Goal: Information Seeking & Learning: Find specific page/section

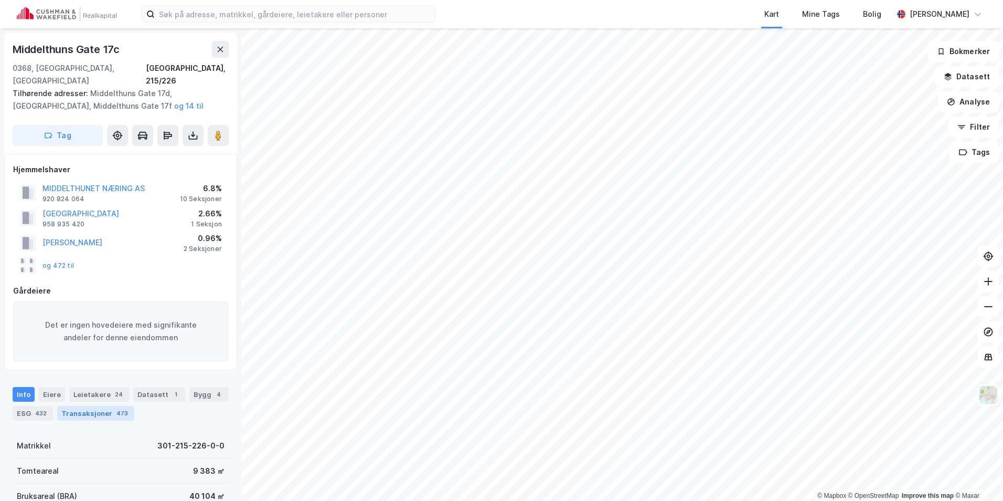
click at [85, 406] on div "Transaksjoner 473" at bounding box center [95, 413] width 77 height 15
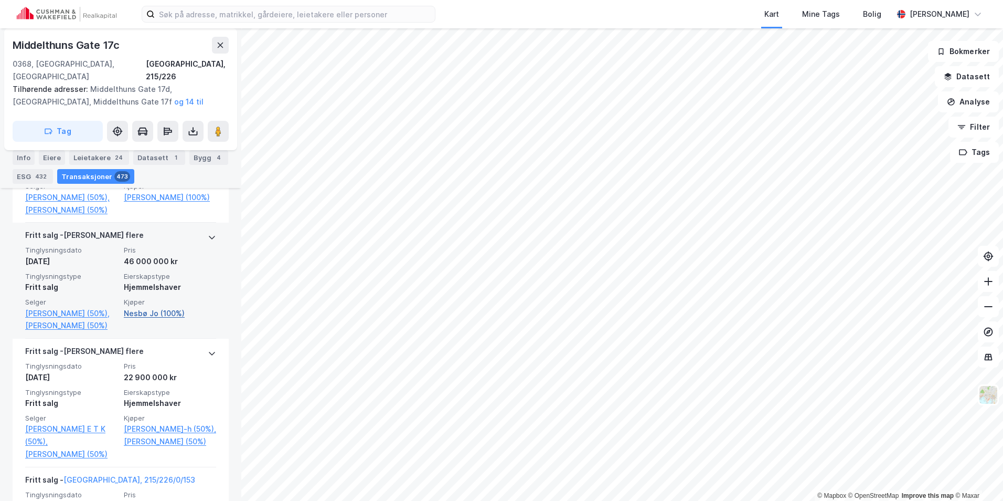
scroll to position [746, 0]
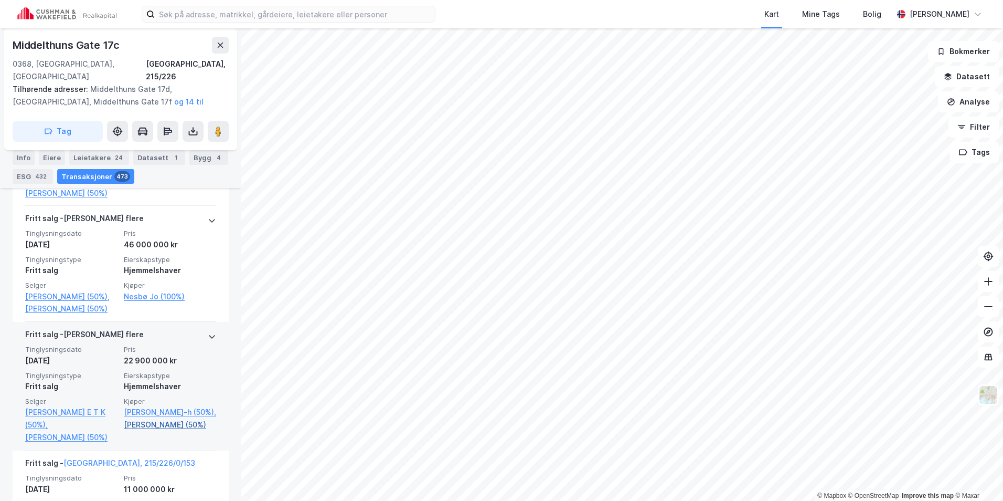
click at [168, 431] on link "[PERSON_NAME] (50%)" at bounding box center [170, 424] width 92 height 13
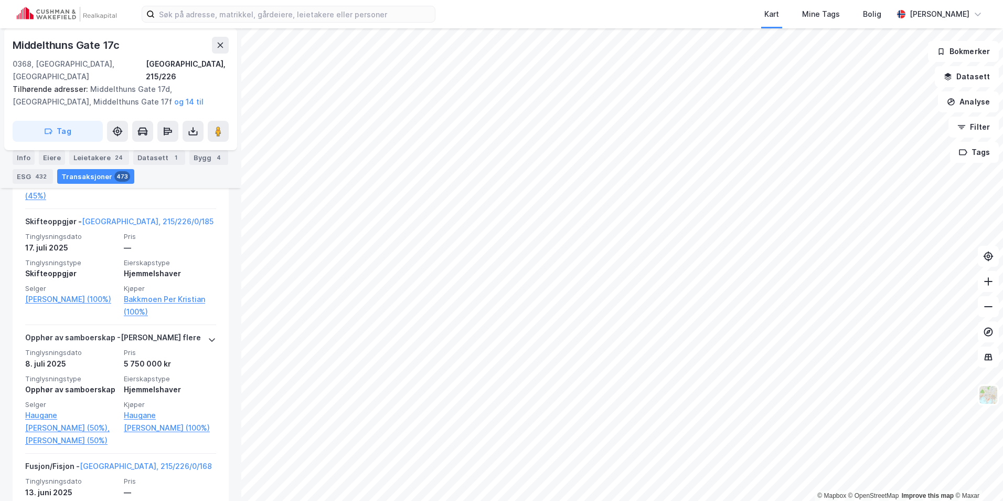
scroll to position [1481, 0]
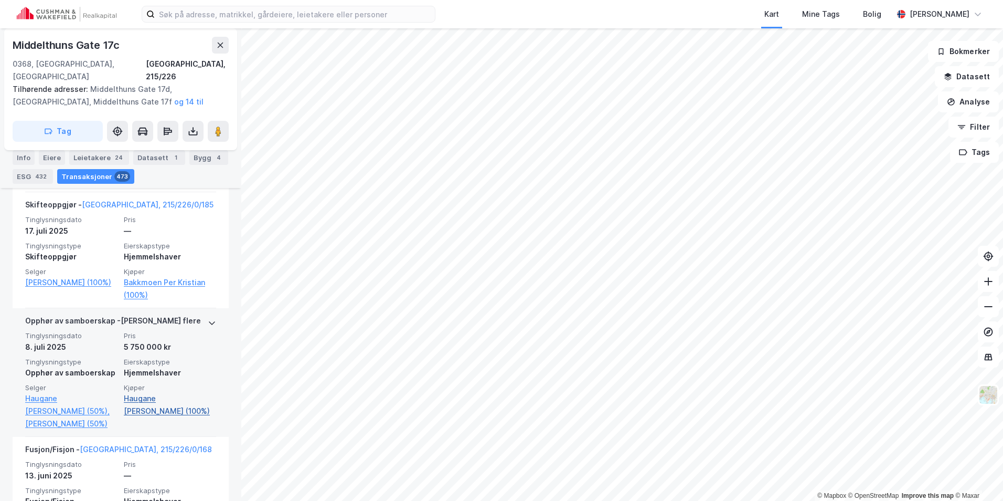
click at [172, 392] on link "Haugane [PERSON_NAME] (100%)" at bounding box center [170, 404] width 92 height 25
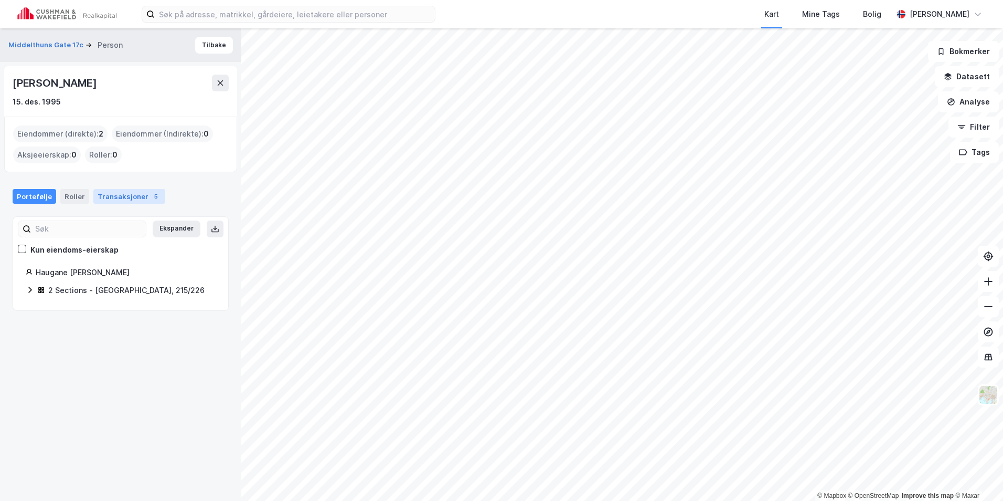
click at [124, 194] on div "Transaksjoner 5" at bounding box center [129, 196] width 72 height 15
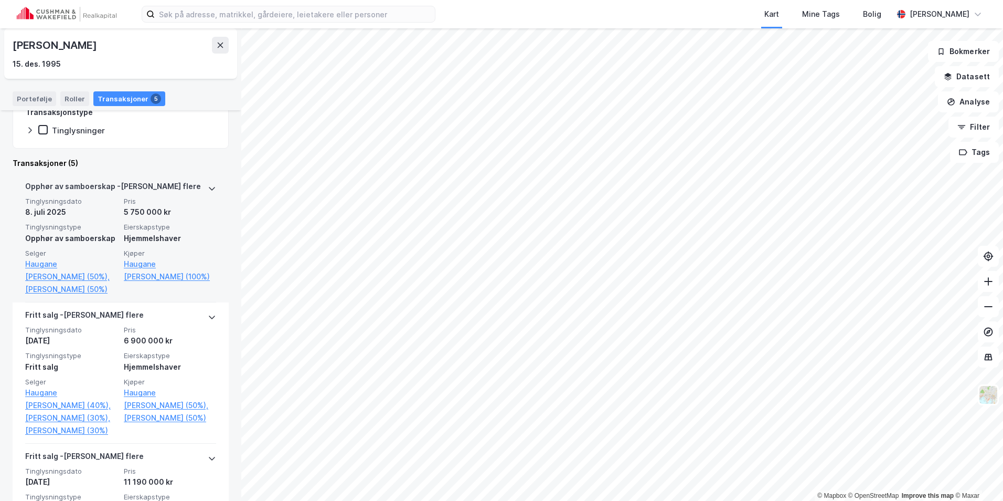
scroll to position [210, 0]
click at [95, 294] on link "[PERSON_NAME] (50%)" at bounding box center [71, 288] width 92 height 13
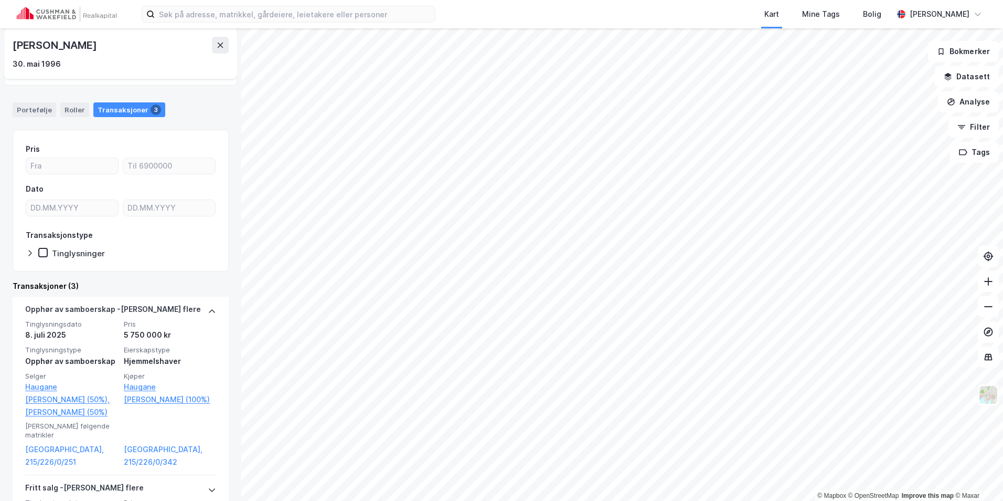
scroll to position [105, 0]
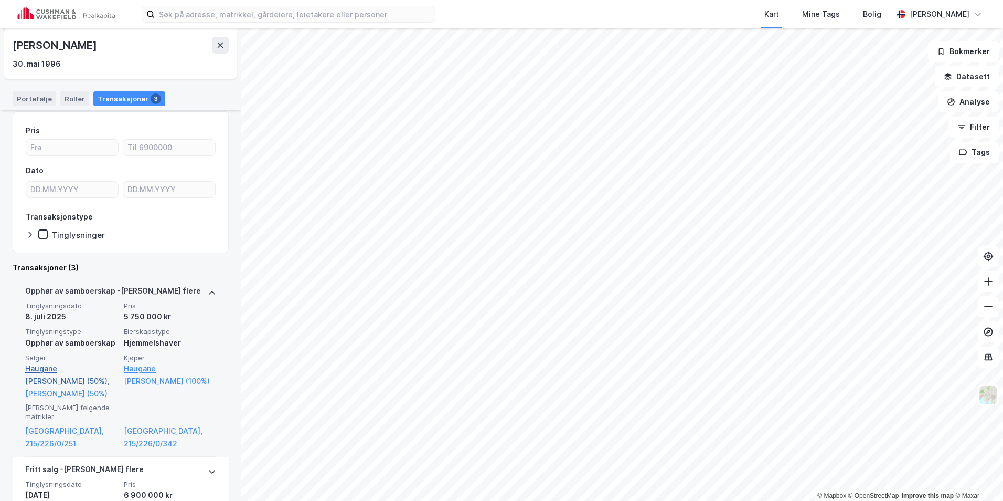
click at [95, 367] on link "Haugane [PERSON_NAME] (50%)," at bounding box center [71, 374] width 92 height 25
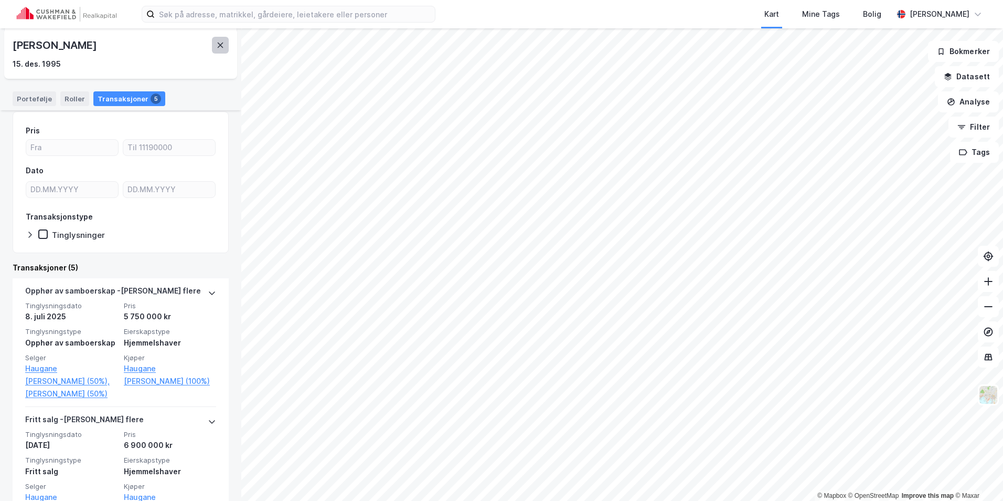
click at [220, 47] on icon at bounding box center [220, 45] width 8 height 8
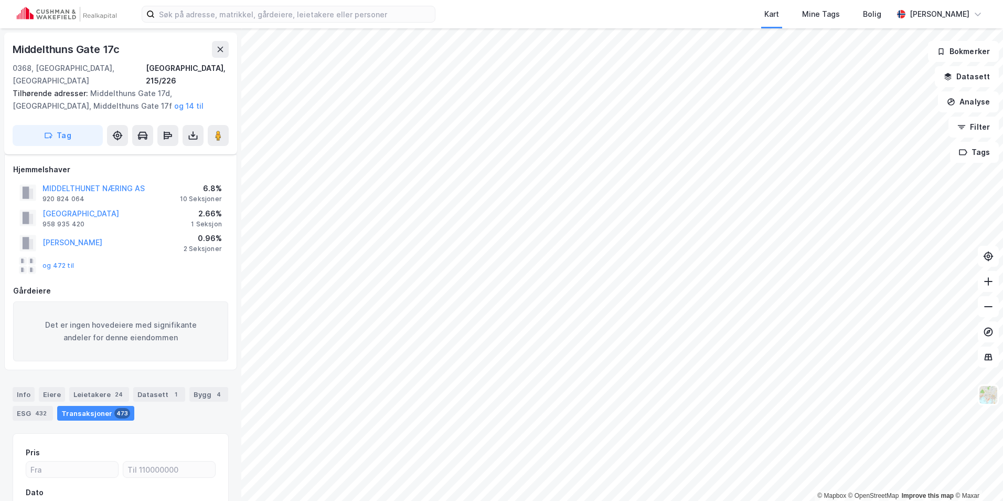
scroll to position [116, 0]
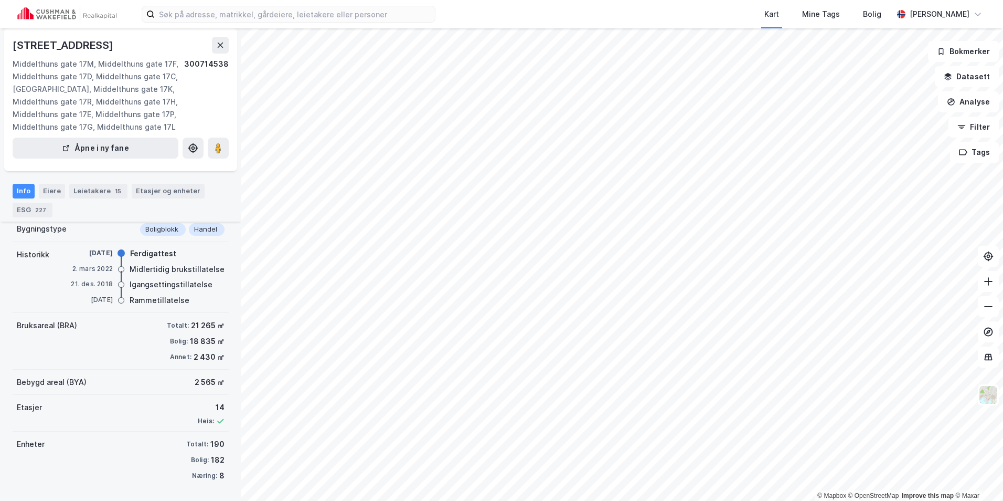
scroll to position [28, 0]
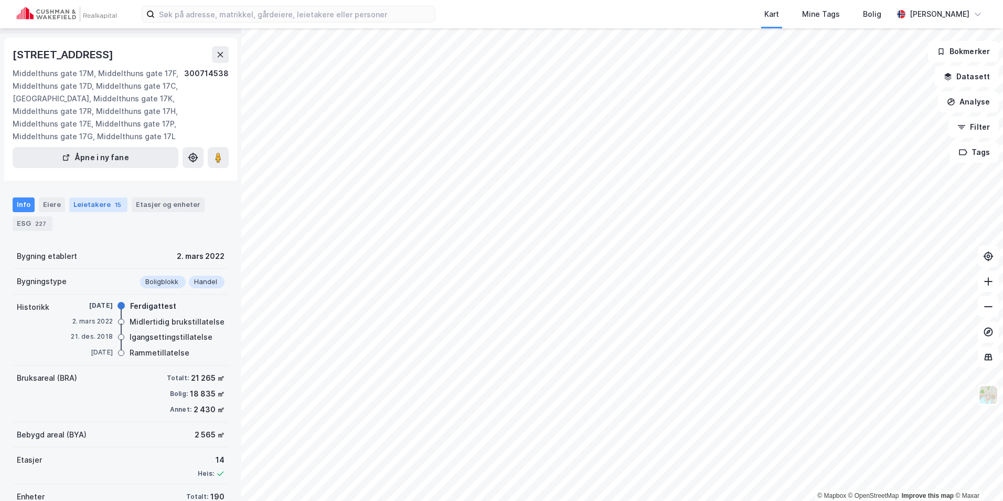
click at [116, 208] on div "15" at bounding box center [118, 204] width 10 height 10
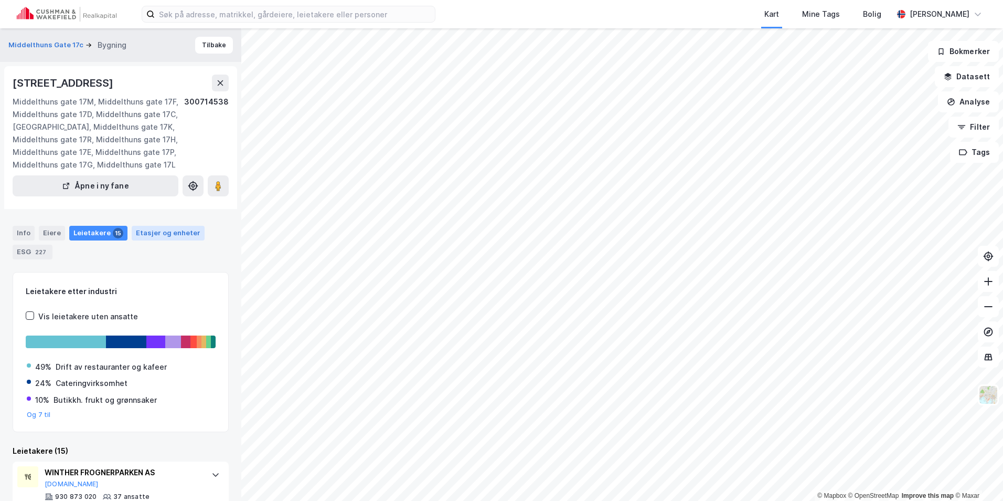
click at [173, 236] on div "Etasjer og enheter" at bounding box center [168, 232] width 65 height 9
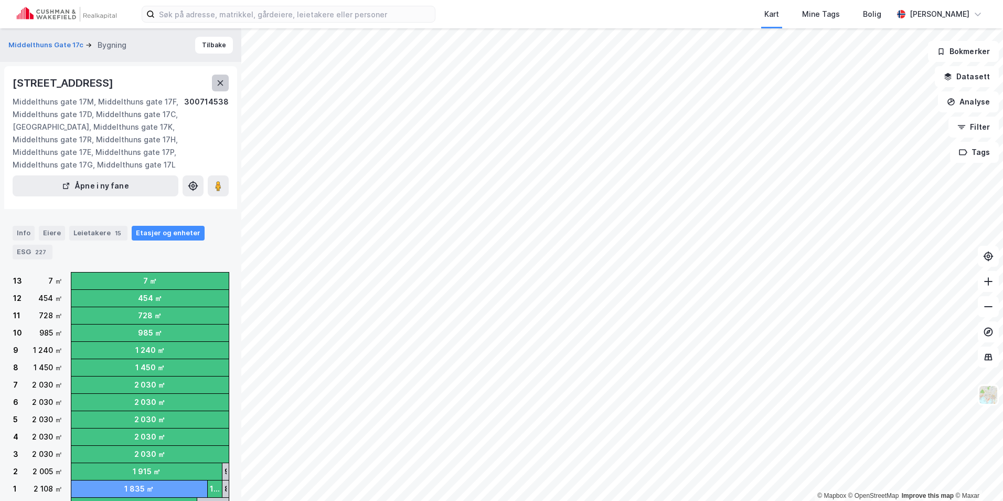
click at [216, 86] on button at bounding box center [220, 83] width 17 height 17
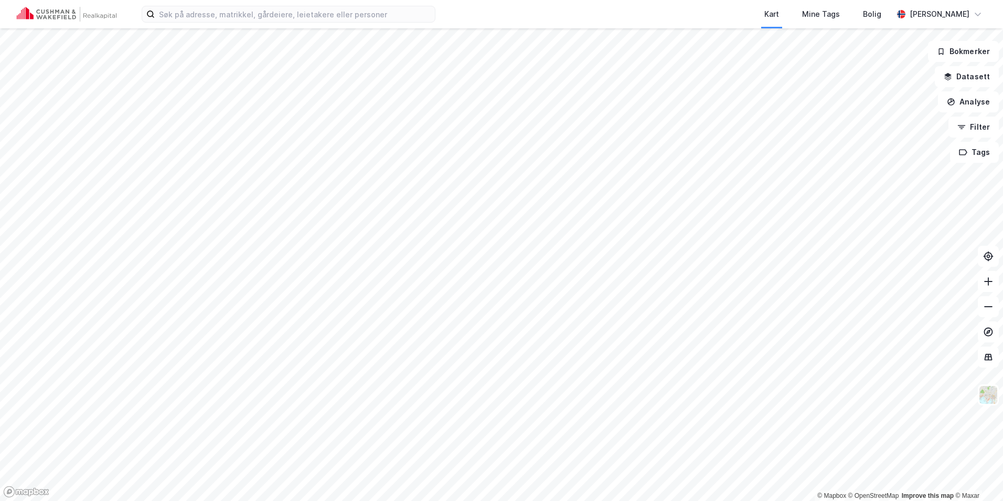
click at [308, 24] on div "Kart Mine Tags Bolig [PERSON_NAME]" at bounding box center [501, 14] width 1003 height 28
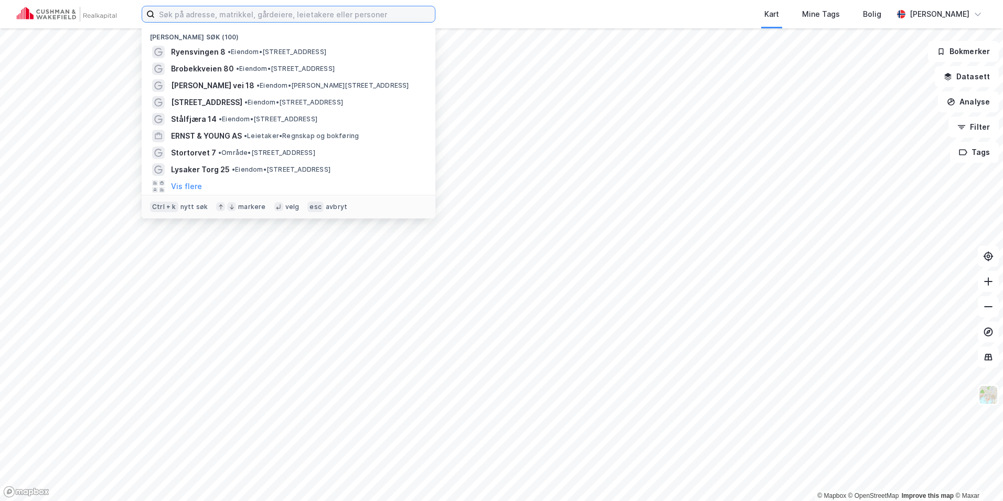
click at [301, 19] on input at bounding box center [295, 14] width 280 height 16
paste input "Dag og Tid AS"
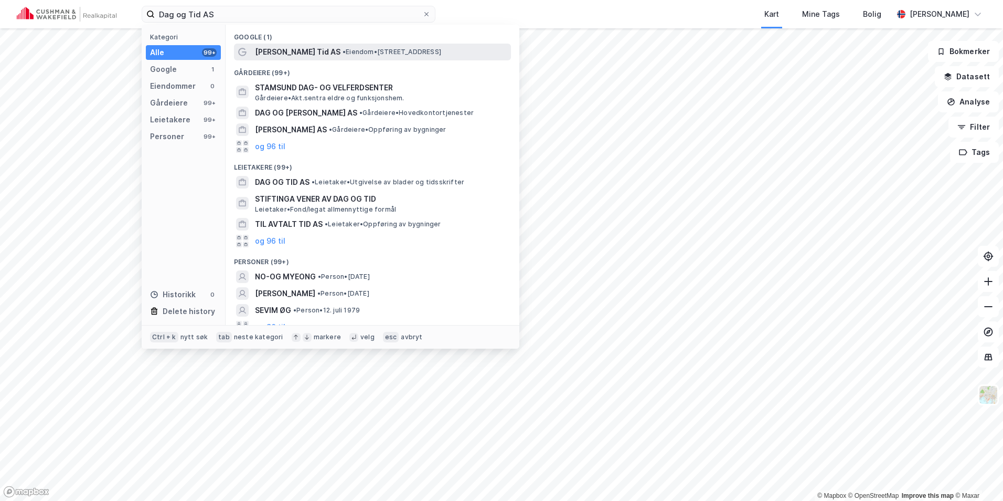
click at [303, 52] on span "[PERSON_NAME] Tid AS" at bounding box center [298, 52] width 86 height 13
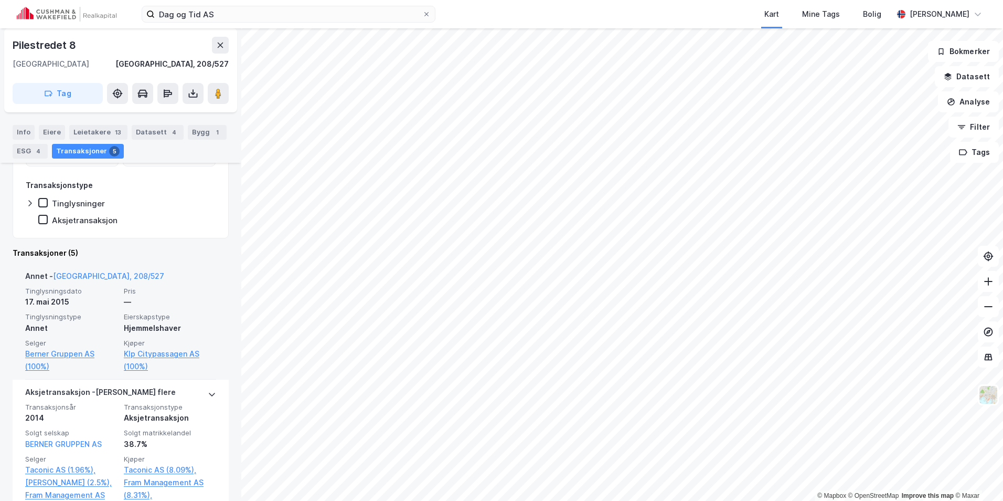
scroll to position [262, 0]
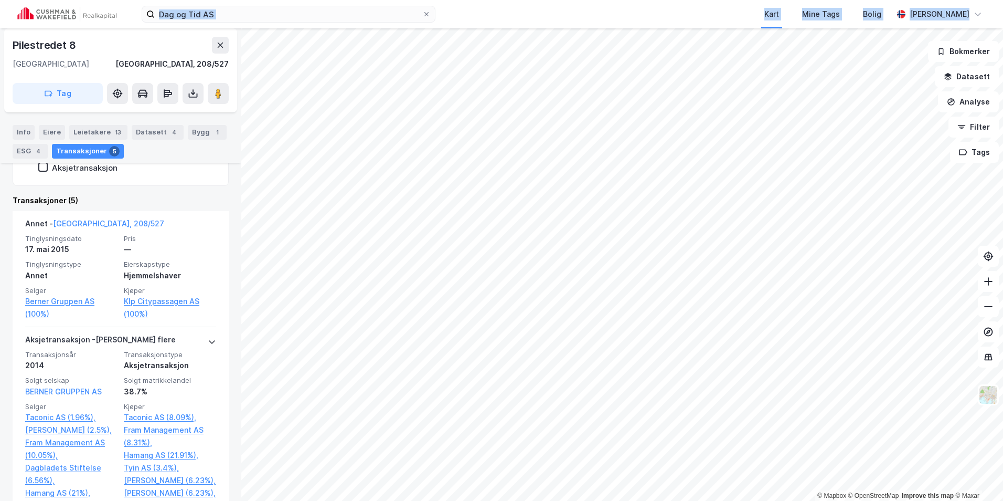
drag, startPoint x: 250, startPoint y: 25, endPoint x: 145, endPoint y: -3, distance: 108.4
click at [145, 0] on html "Dag og Tid AS Kart Mine Tags Bolig [PERSON_NAME] © Mapbox © OpenStreetMap Impro…" at bounding box center [501, 250] width 1003 height 501
click at [261, 17] on input "Dag og Tid AS" at bounding box center [289, 14] width 268 height 16
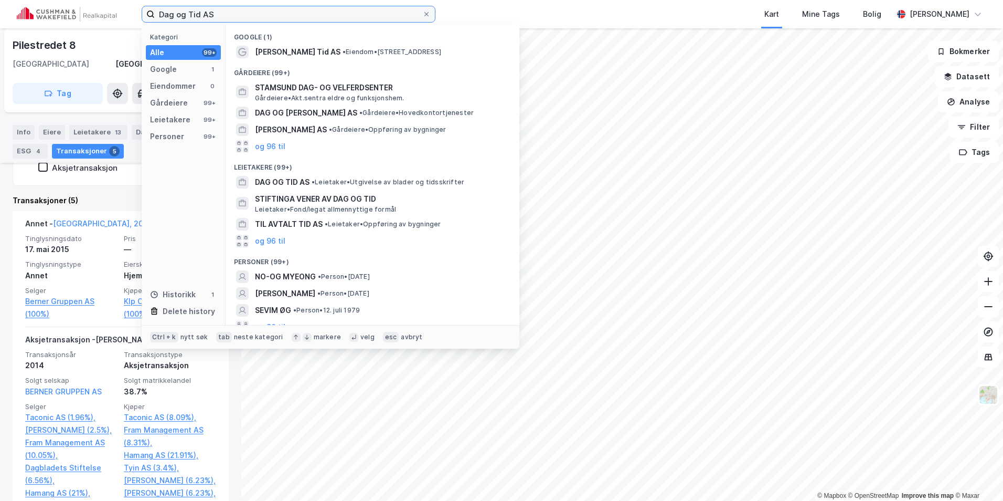
drag, startPoint x: 241, startPoint y: 15, endPoint x: 131, endPoint y: 2, distance: 110.9
click at [131, 2] on div "Dag og Tid AS Kategori Alle 99+ Google 1 Eiendommer 0 Gårdeiere 99+ Leietakere …" at bounding box center [501, 14] width 1003 height 28
paste input "Pilestredet 8"
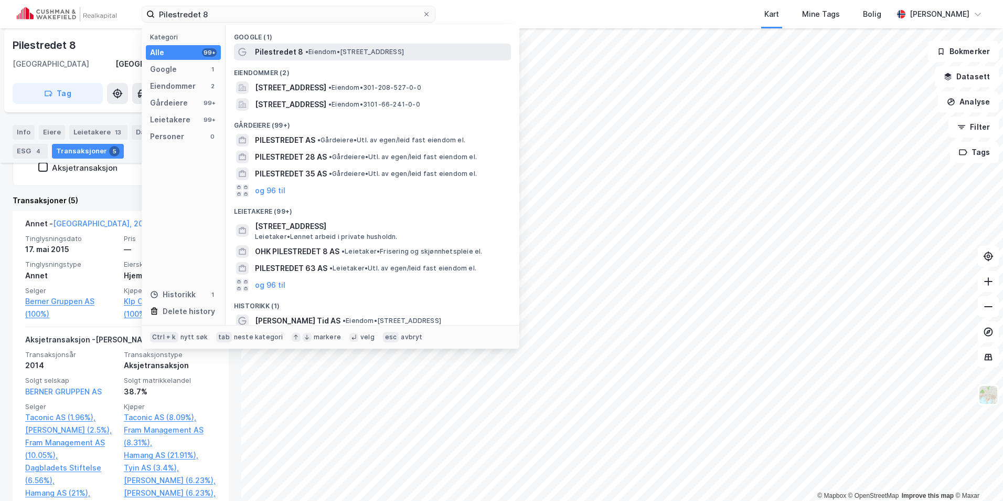
click at [327, 48] on span "• Eiendom • [STREET_ADDRESS]" at bounding box center [354, 52] width 99 height 8
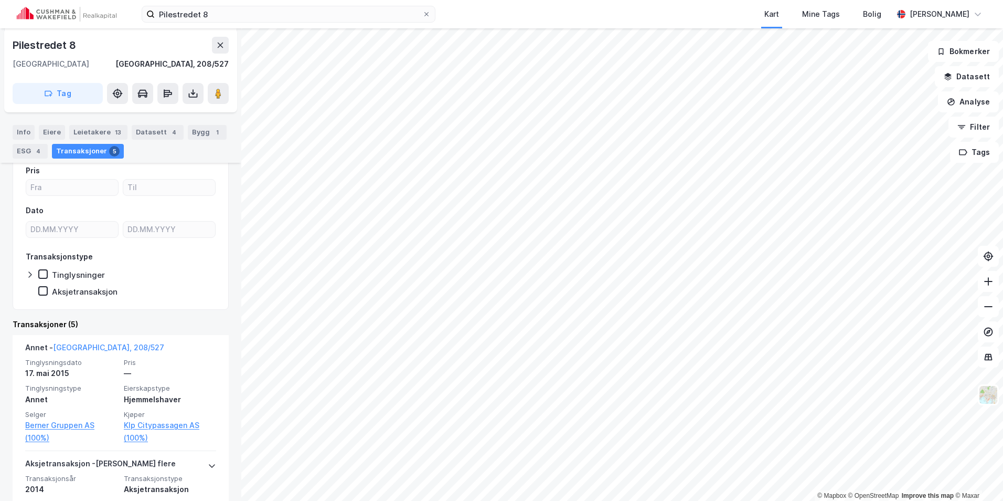
scroll to position [157, 0]
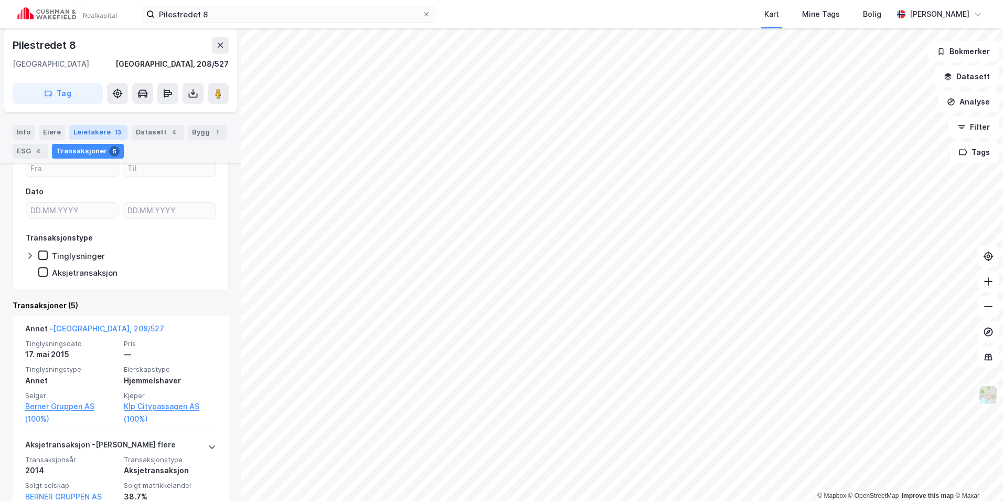
click at [104, 134] on div "Leietakere 13" at bounding box center [98, 132] width 58 height 15
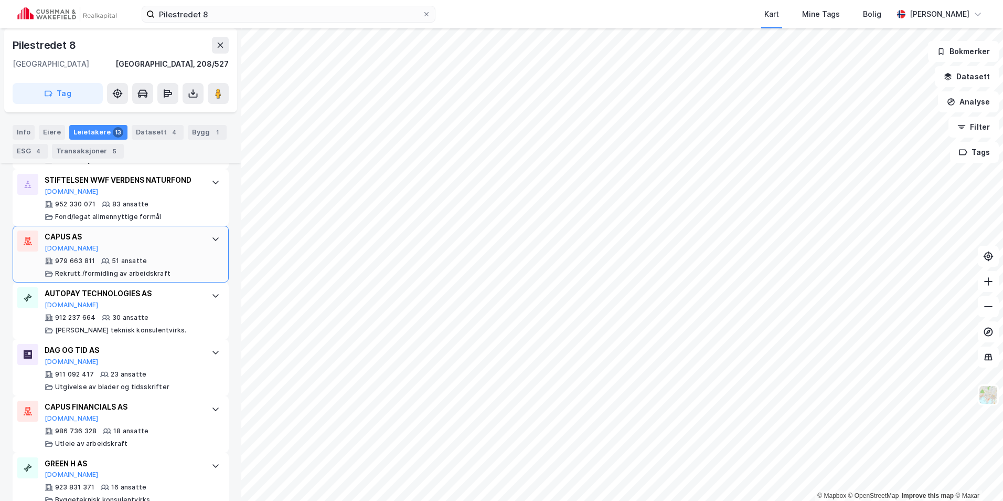
scroll to position [367, 0]
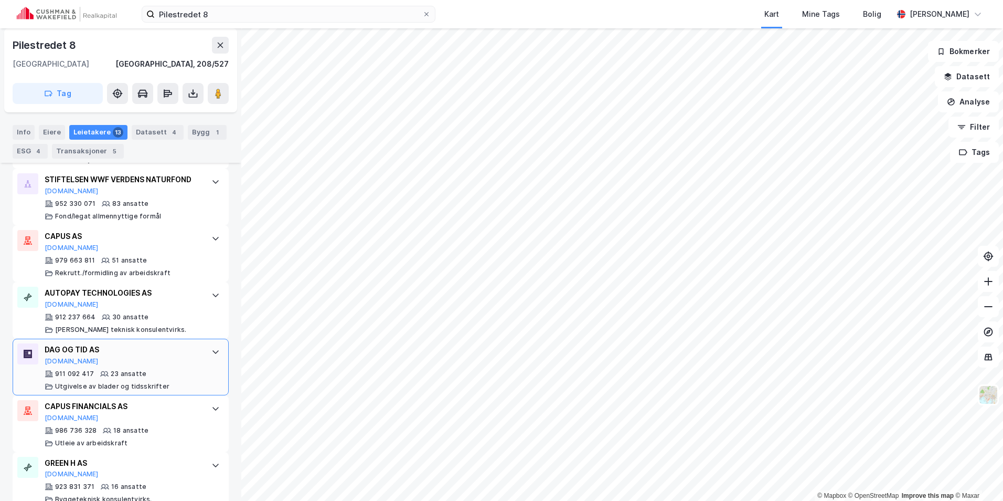
click at [211, 356] on icon at bounding box center [215, 351] width 8 height 8
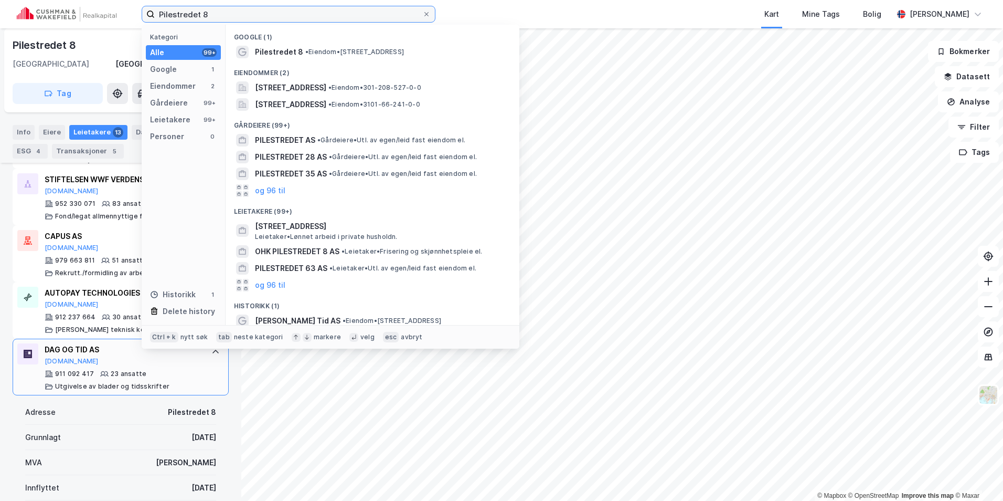
click at [241, 12] on input "Pilestredet 8" at bounding box center [289, 14] width 268 height 16
drag, startPoint x: 172, startPoint y: 8, endPoint x: 123, endPoint y: 4, distance: 49.0
click at [123, 4] on div "Pilestredet 8 Kategori Alle 99+ Google 1 Eiendommer 2 Gårdeiere 99+ Leietakere …" at bounding box center [501, 14] width 1003 height 28
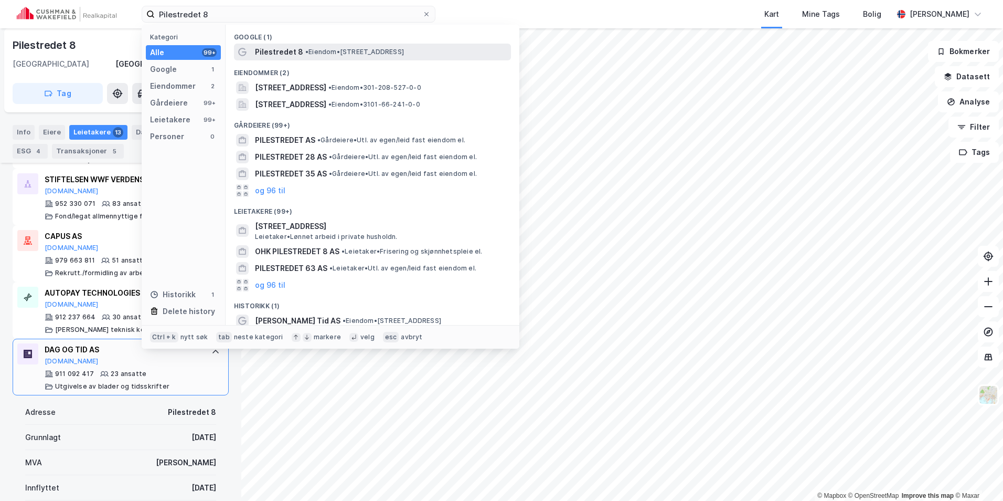
click at [343, 58] on div "Pilestredet 8 • Eiendom • [STREET_ADDRESS]" at bounding box center [382, 52] width 254 height 13
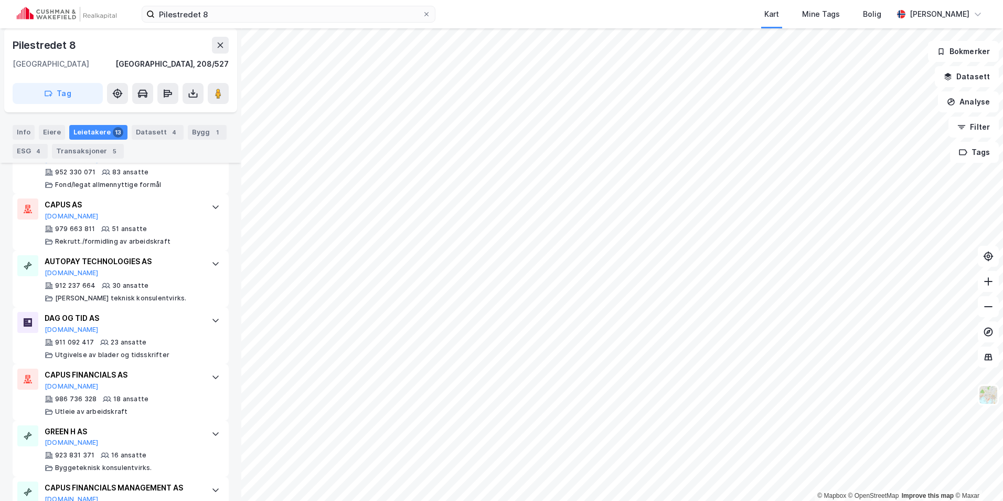
scroll to position [420, 0]
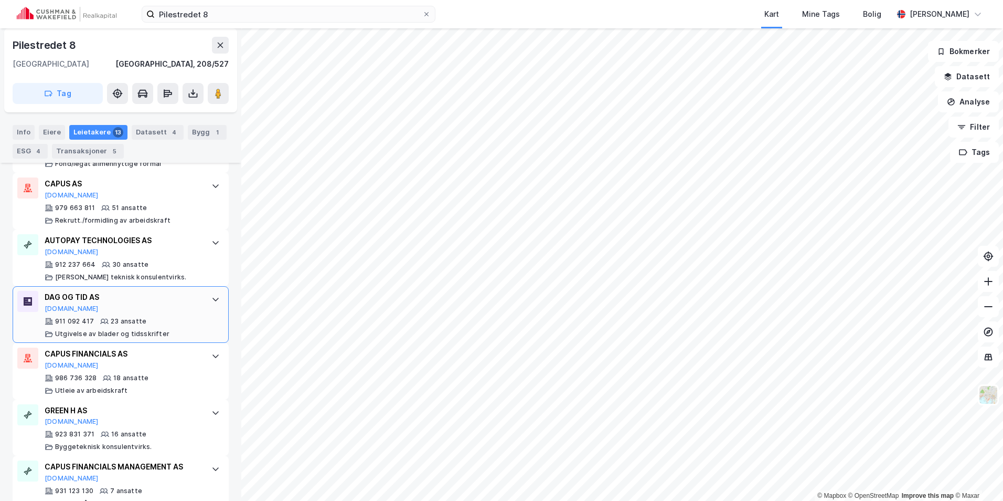
click at [178, 313] on div "DAG OG TID AS [DOMAIN_NAME]" at bounding box center [123, 302] width 156 height 22
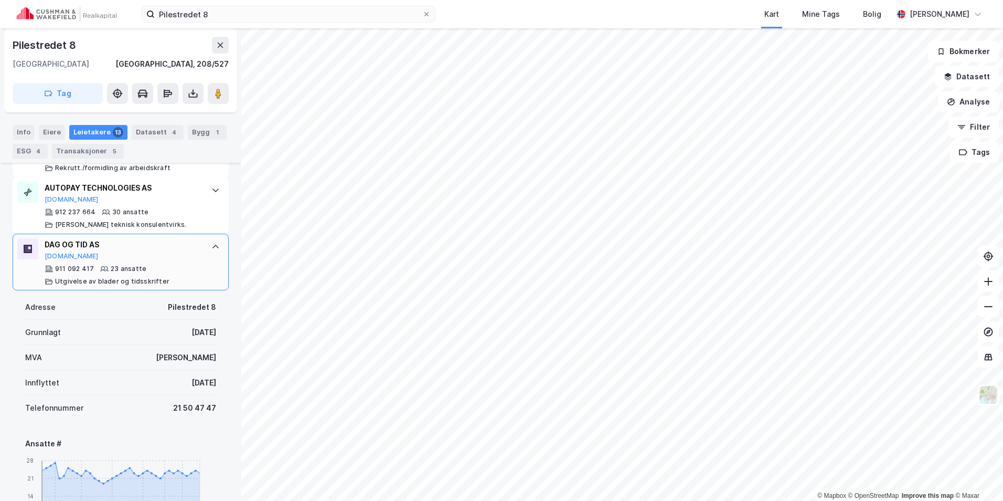
scroll to position [525, 0]
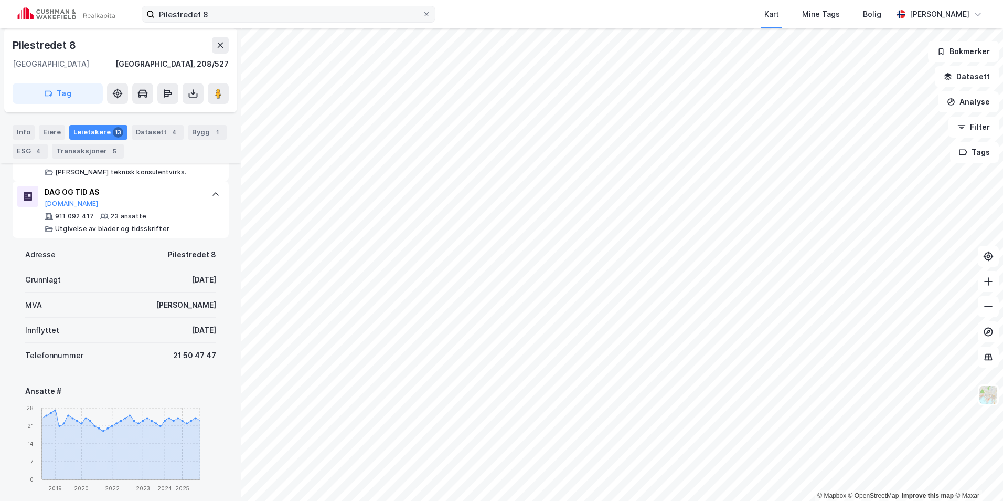
drag, startPoint x: 284, startPoint y: 23, endPoint x: 246, endPoint y: 16, distance: 39.4
click at [247, 16] on div "Pilestredet 8 Kart Mine Tags Bolig [PERSON_NAME]" at bounding box center [501, 14] width 1003 height 28
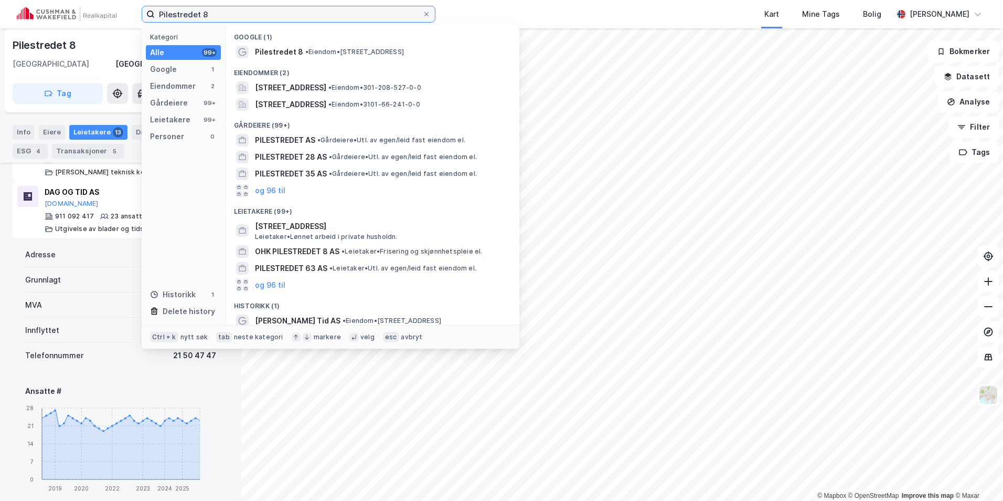
drag, startPoint x: 215, startPoint y: 10, endPoint x: 133, endPoint y: 12, distance: 81.3
click at [133, 12] on div "Pilestredet 8 Kategori Alle 99+ Google 1 Eiendommer 2 Gårdeiere 99+ Leietakere …" at bounding box center [501, 14] width 1003 height 28
paste input "[STREET_ADDRESS]"
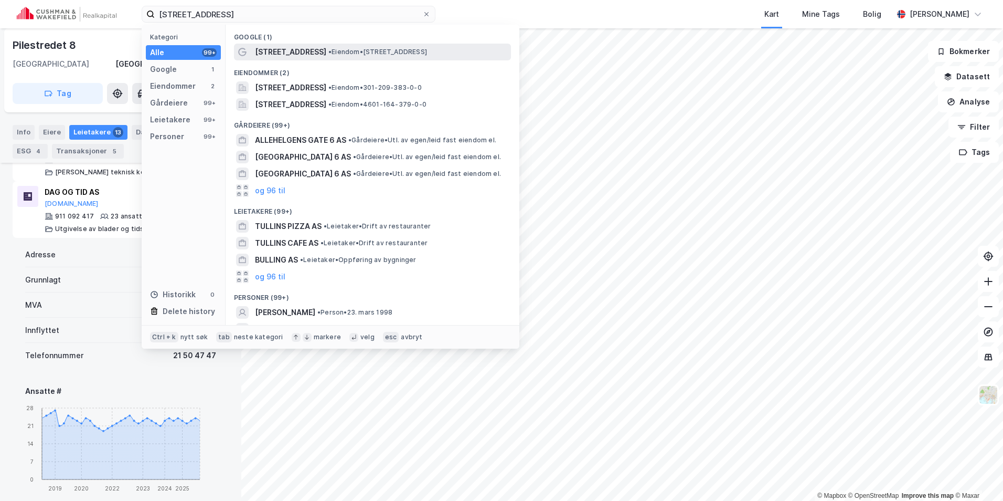
click at [330, 49] on span "• Eiendom • [STREET_ADDRESS]" at bounding box center [377, 52] width 99 height 8
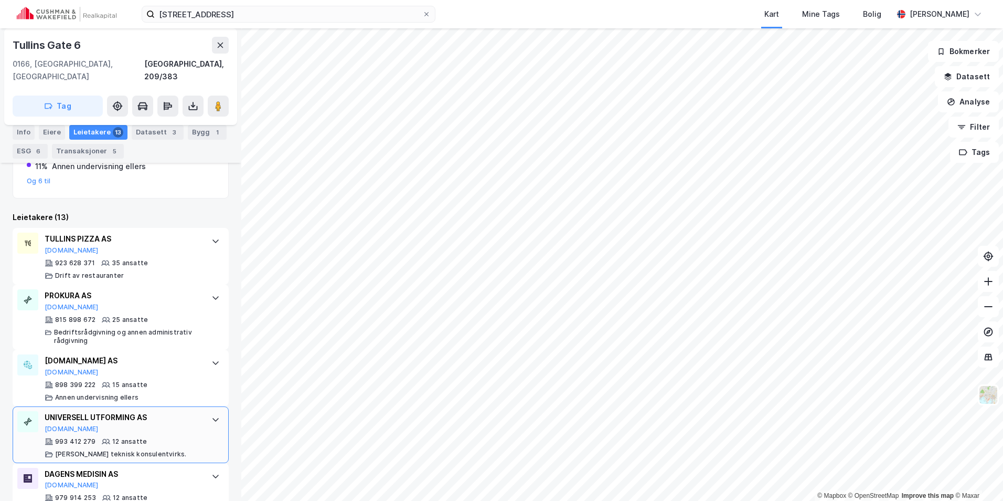
scroll to position [224, 0]
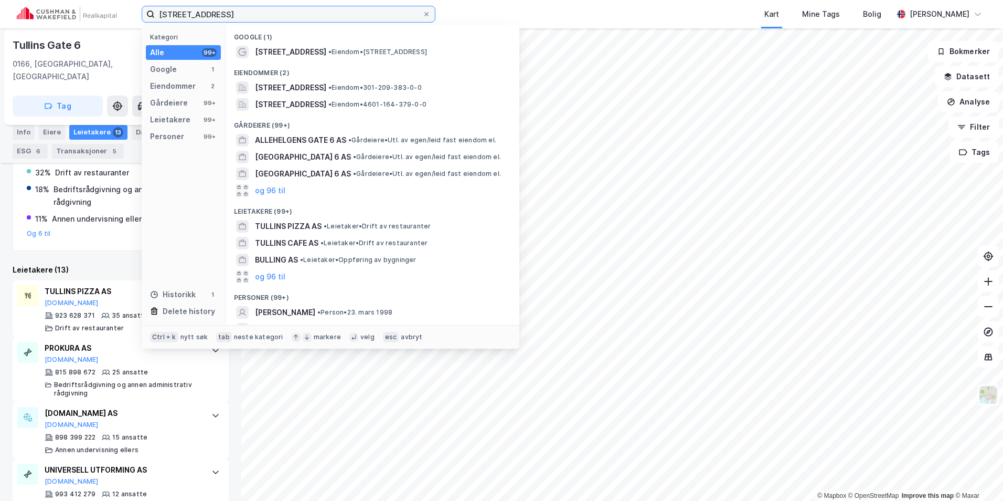
drag, startPoint x: 293, startPoint y: 19, endPoint x: 149, endPoint y: 15, distance: 144.4
click at [149, 15] on label "[STREET_ADDRESS]" at bounding box center [289, 14] width 294 height 17
paste input "Advokatfirma Andersen & Bache-Wiig AS"
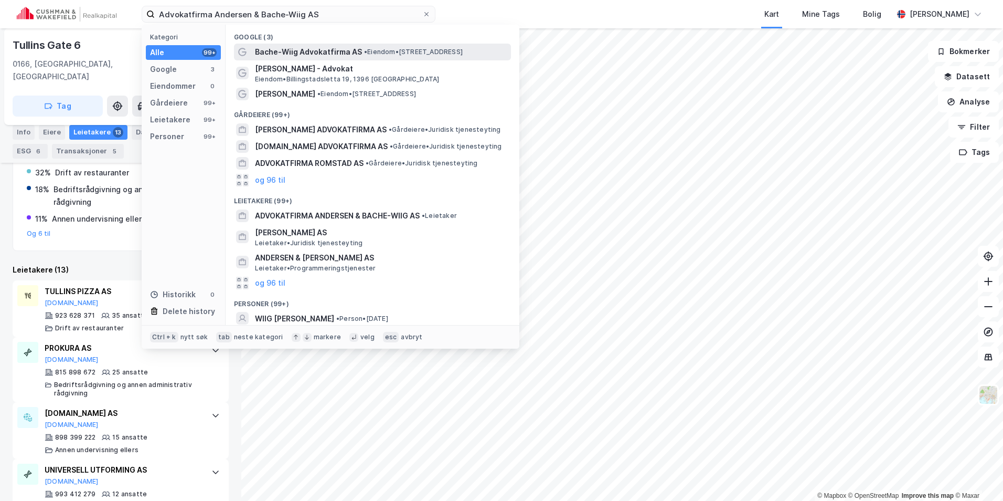
click at [419, 56] on span "• Eiendom • [STREET_ADDRESS]" at bounding box center [413, 52] width 99 height 8
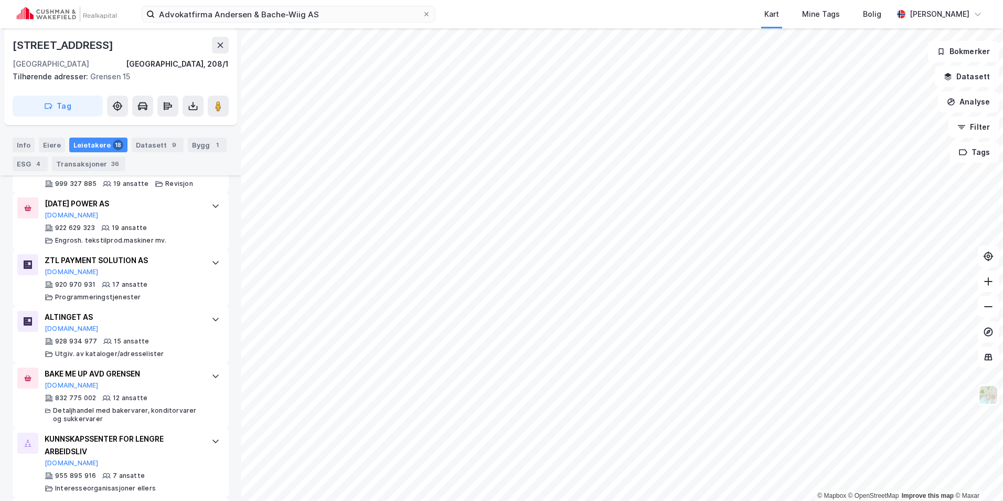
scroll to position [568, 0]
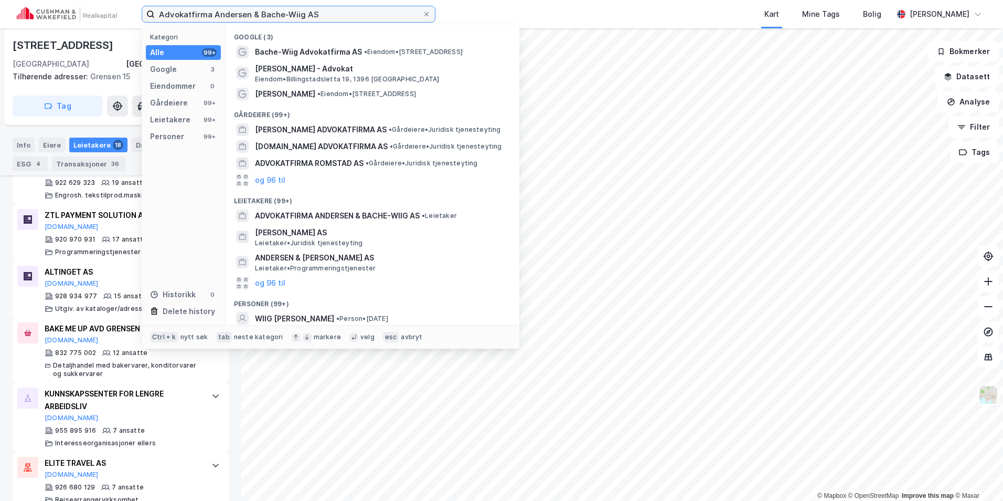
drag, startPoint x: 313, startPoint y: 15, endPoint x: 76, endPoint y: 7, distance: 236.8
click at [76, 7] on div "Advokatfirma Andersen & Bache-Wiig AS Kategori Alle 99+ Google 3 Eiendommer 0 G…" at bounding box center [501, 14] width 1003 height 28
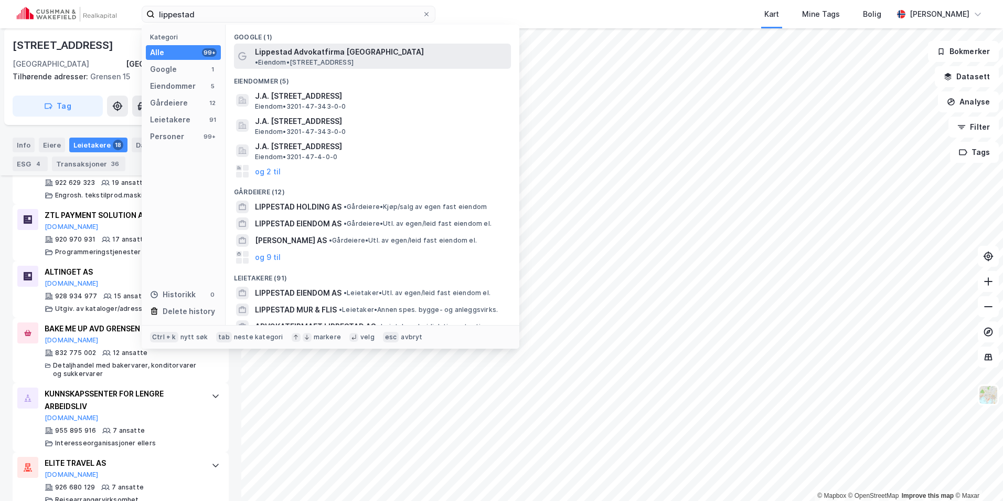
click at [258, 58] on span "•" at bounding box center [256, 62] width 3 height 8
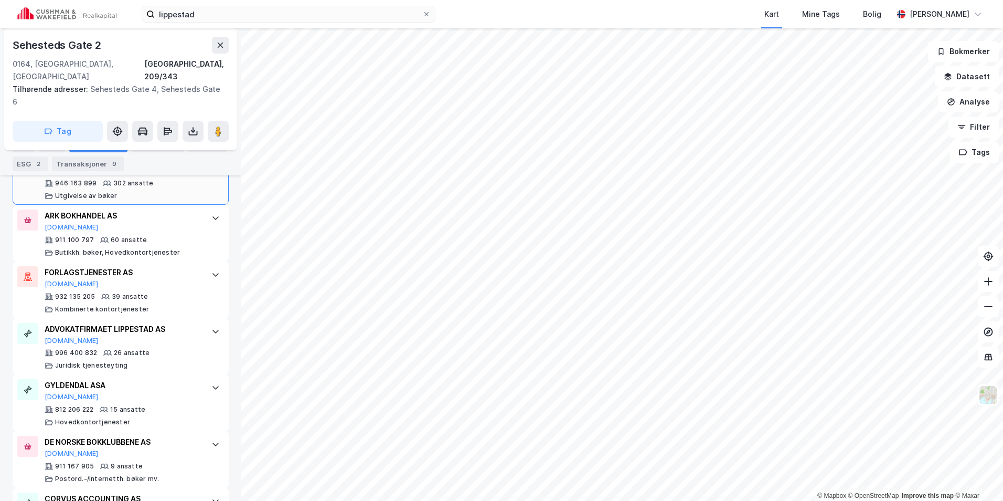
scroll to position [384, 0]
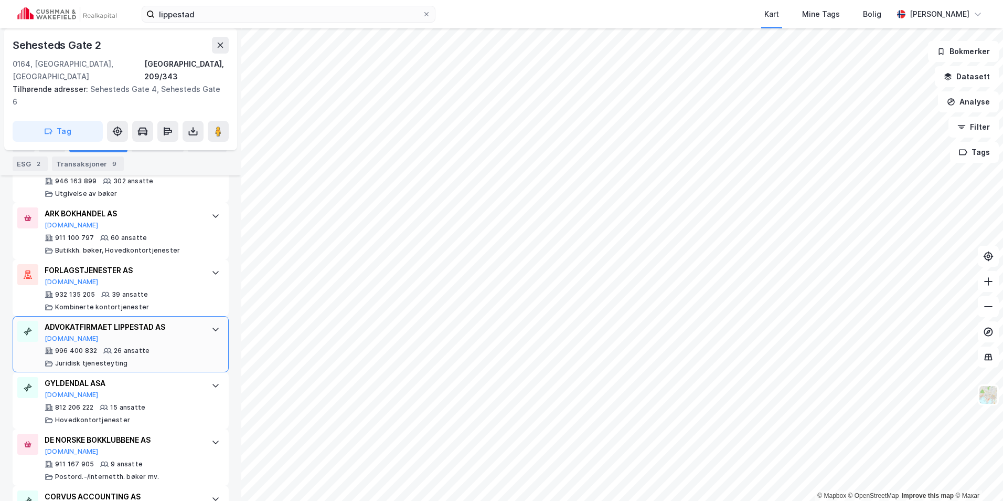
click at [209, 321] on div at bounding box center [215, 329] width 17 height 17
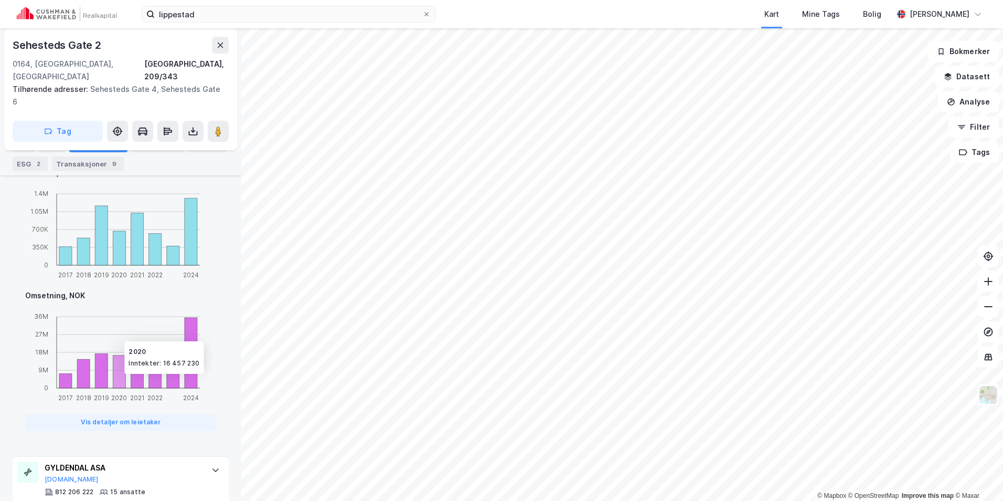
scroll to position [856, 0]
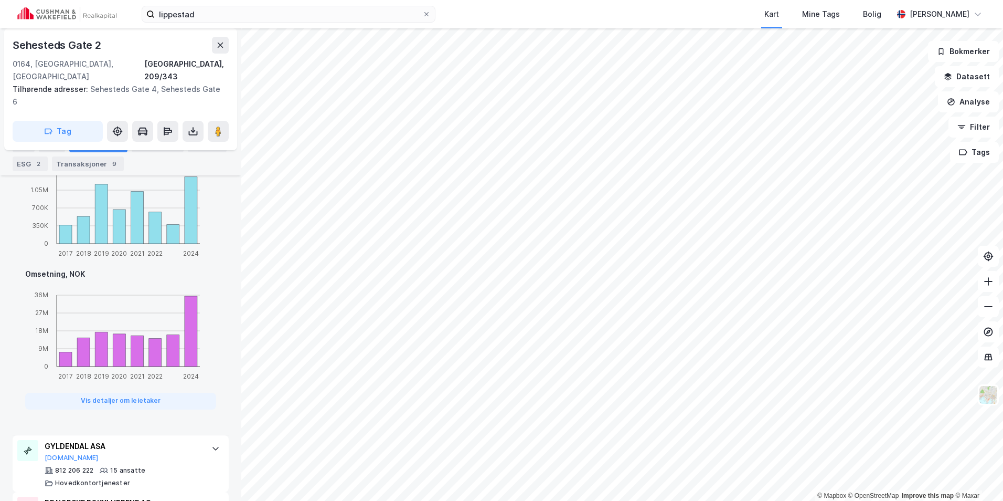
click at [10, 285] on div "Sehesteds Gate 2 [GEOGRAPHIC_DATA], 209/343 Tilhørende adresser: Sehesteds Gate…" at bounding box center [120, 264] width 241 height 472
drag, startPoint x: 222, startPoint y: 5, endPoint x: 195, endPoint y: 12, distance: 27.6
click at [195, 12] on div "lippestad Kart Mine Tags Bolig [PERSON_NAME]" at bounding box center [501, 14] width 1003 height 28
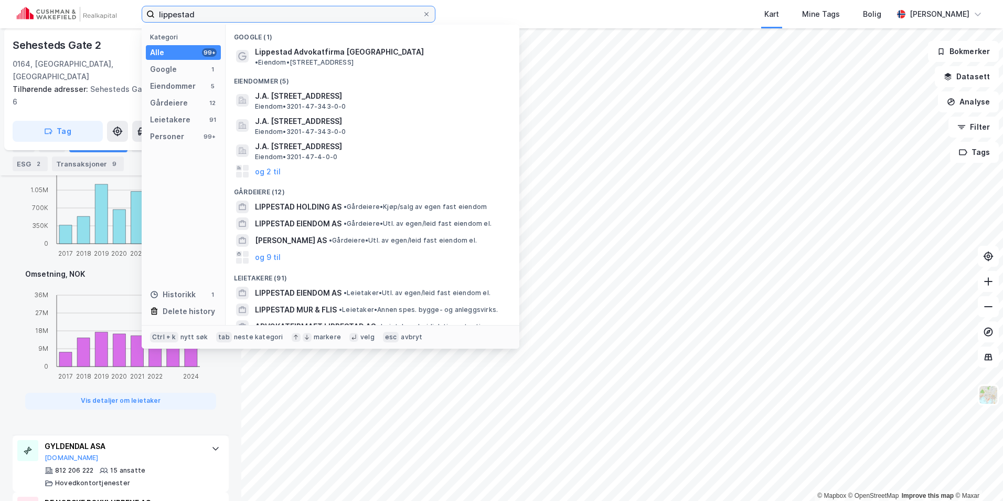
drag, startPoint x: 200, startPoint y: 13, endPoint x: 40, endPoint y: 3, distance: 160.3
click at [40, 2] on div "lippestad Kategori Alle 99+ Google 1 Eiendommer 5 Gårdeiere 12 Leietakere 91 Pe…" at bounding box center [501, 14] width 1003 height 28
paste input "Lysaker Torg 35"
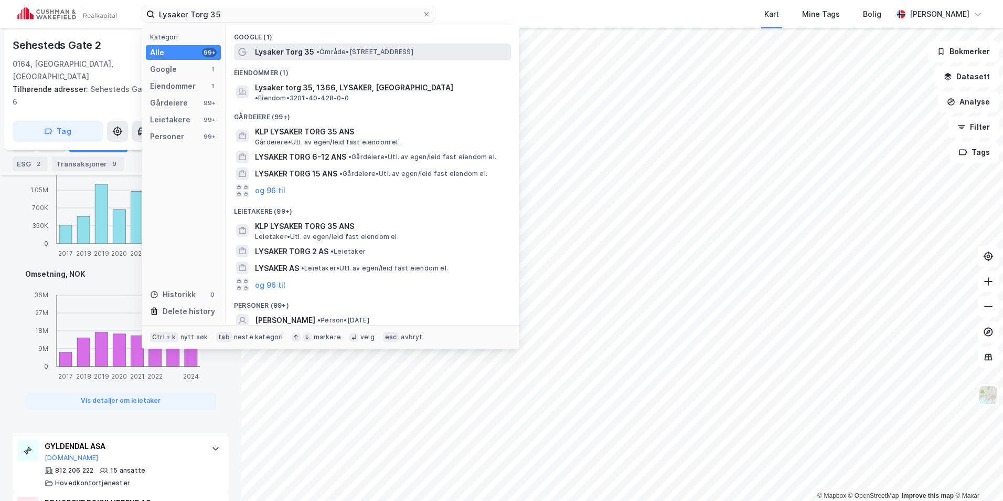
click at [295, 50] on span "Lysaker Torg 35" at bounding box center [284, 52] width 59 height 13
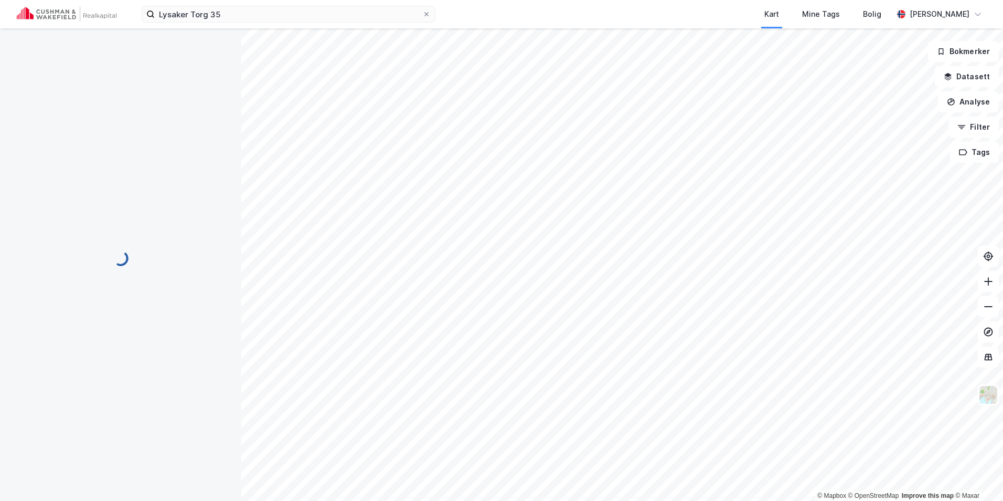
scroll to position [16, 0]
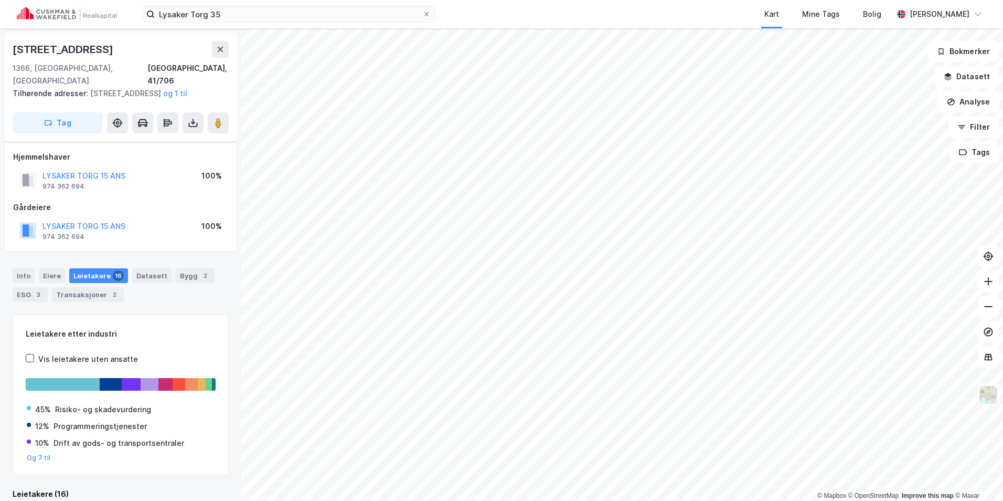
scroll to position [16, 0]
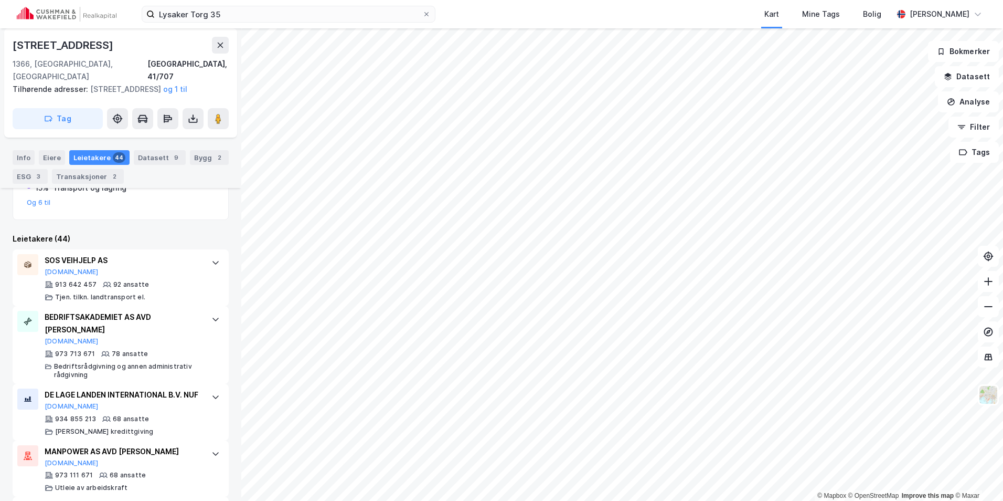
scroll to position [331, 0]
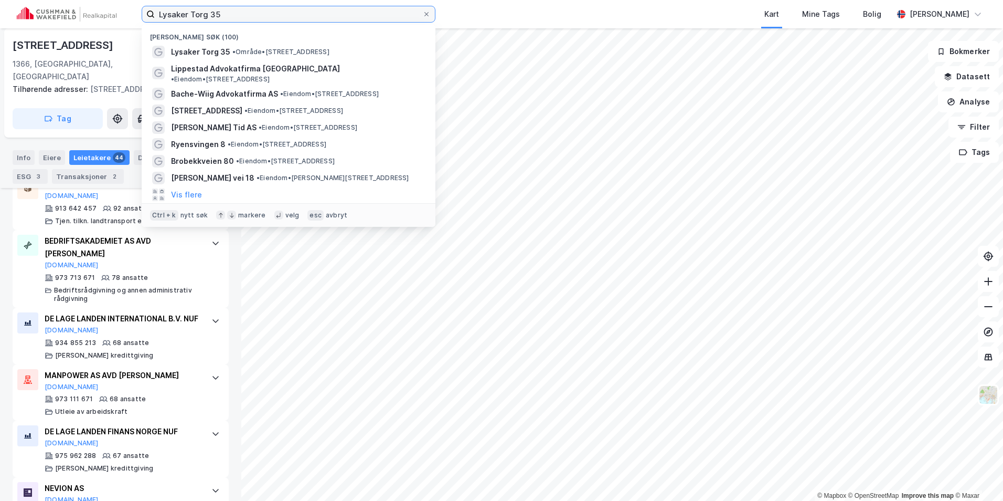
drag, startPoint x: 127, startPoint y: 1, endPoint x: 38, endPoint y: -4, distance: 89.3
click at [38, 0] on html "Lysaker Torg 35 Nylige søk (100) Lysaker Torg 35 • Område • [STREET_ADDRESS] Li…" at bounding box center [501, 250] width 1003 height 501
paste input "[GEOGRAPHIC_DATA] NÆRINGSPARKUTVIKLING AS"
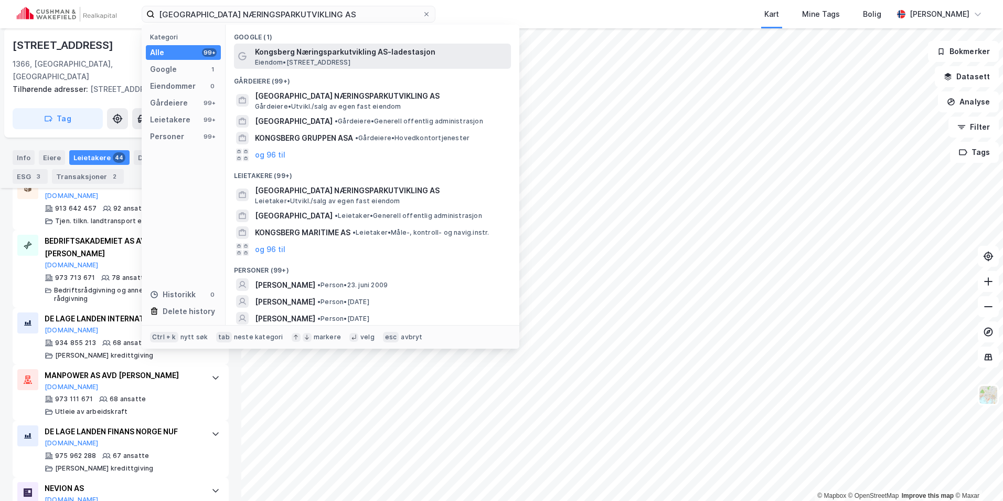
click at [444, 60] on div "Kongsberg Næringsparkutvikling AS-ladestasjon Eiendom • [STREET_ADDRESS]" at bounding box center [382, 56] width 254 height 21
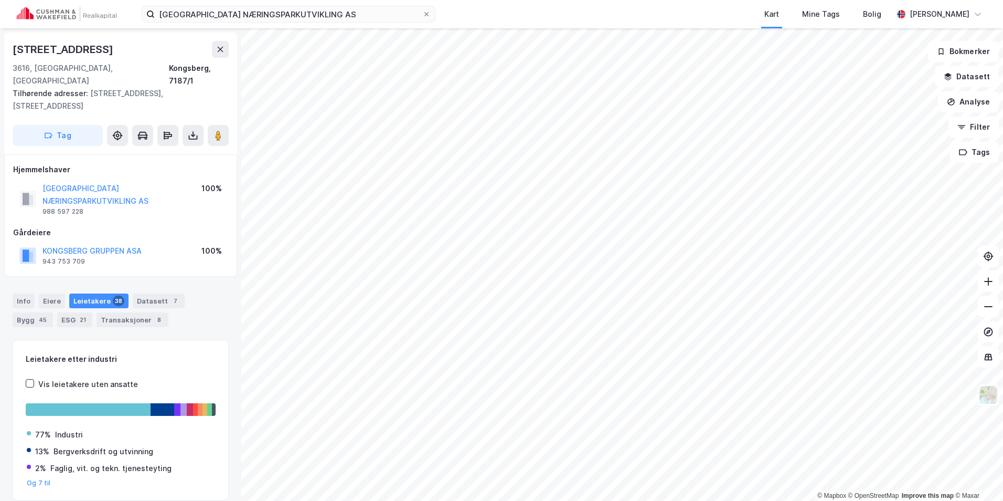
scroll to position [4, 0]
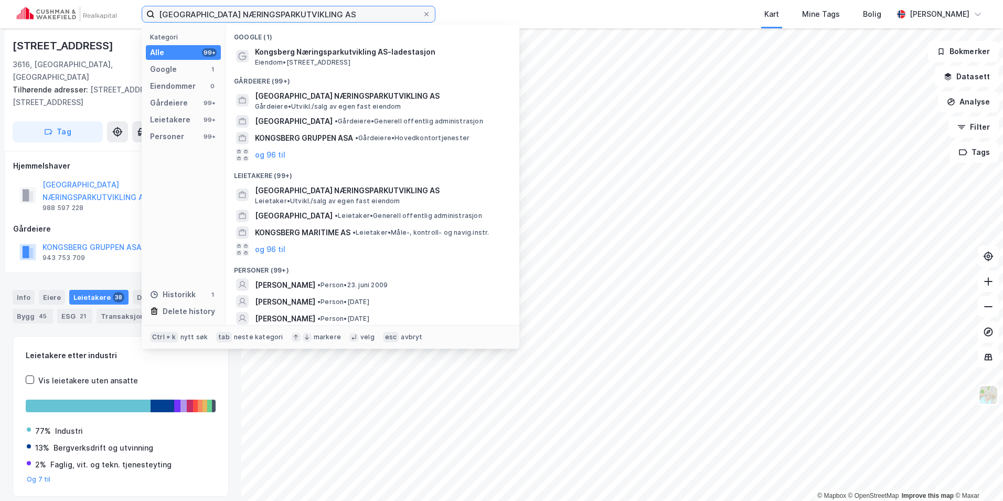
drag, startPoint x: 335, startPoint y: 21, endPoint x: 128, endPoint y: 14, distance: 207.9
click at [128, 14] on div "[GEOGRAPHIC_DATA] NÆRINGSPARKUTVIKLING AS Kategori Alle 99+ Google 1 Eiendommer…" at bounding box center [501, 14] width 1003 height 28
paste input "Sehesteds gate 2"
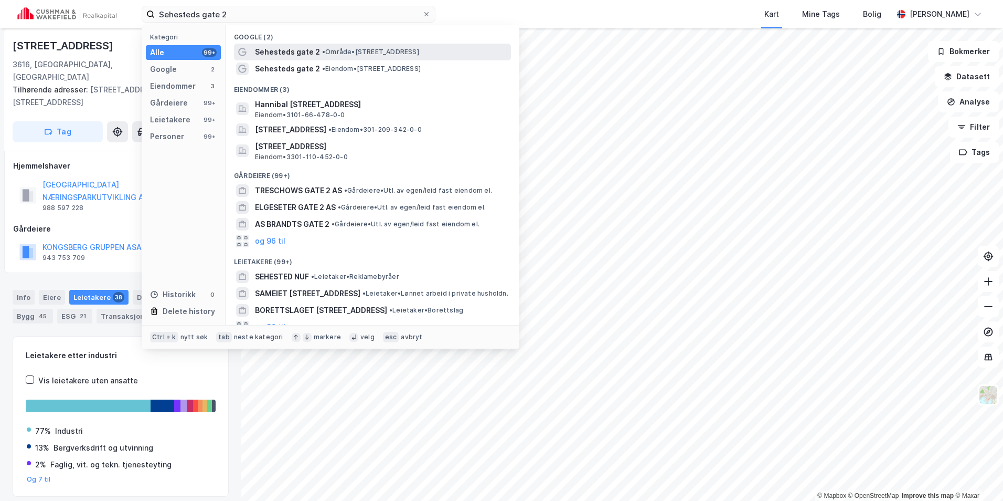
click at [318, 50] on div "Sehesteds gate 2 • Område • [STREET_ADDRESS]" at bounding box center [382, 52] width 254 height 13
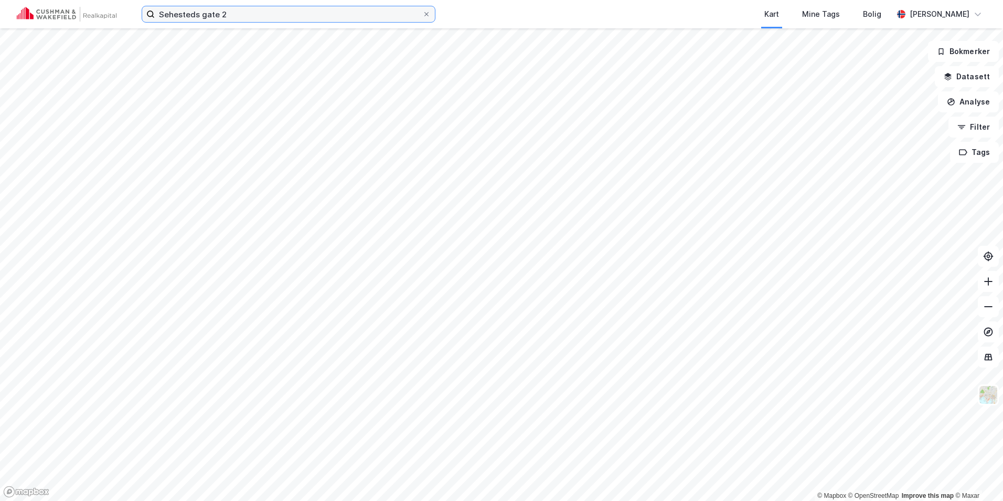
click at [251, 18] on input "Sehesteds gate 2" at bounding box center [289, 14] width 268 height 16
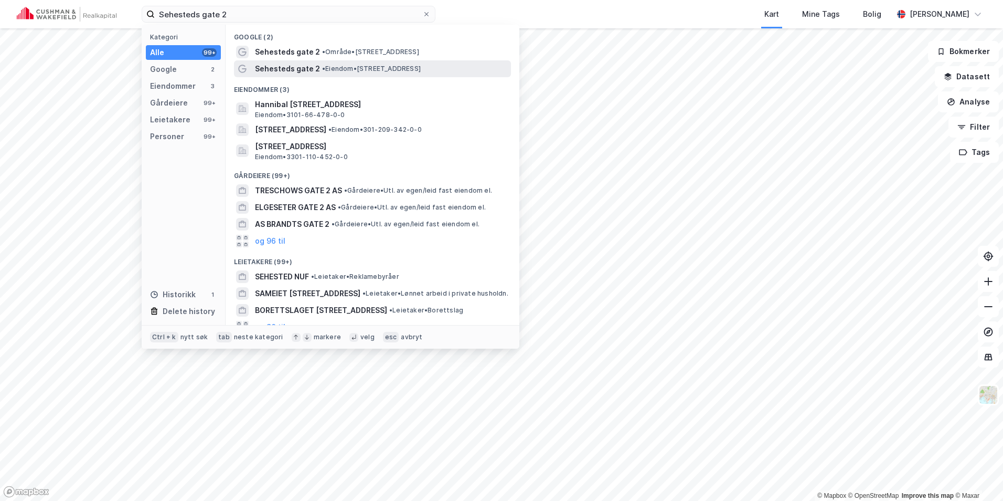
click at [291, 65] on span "Sehesteds gate 2" at bounding box center [287, 68] width 65 height 13
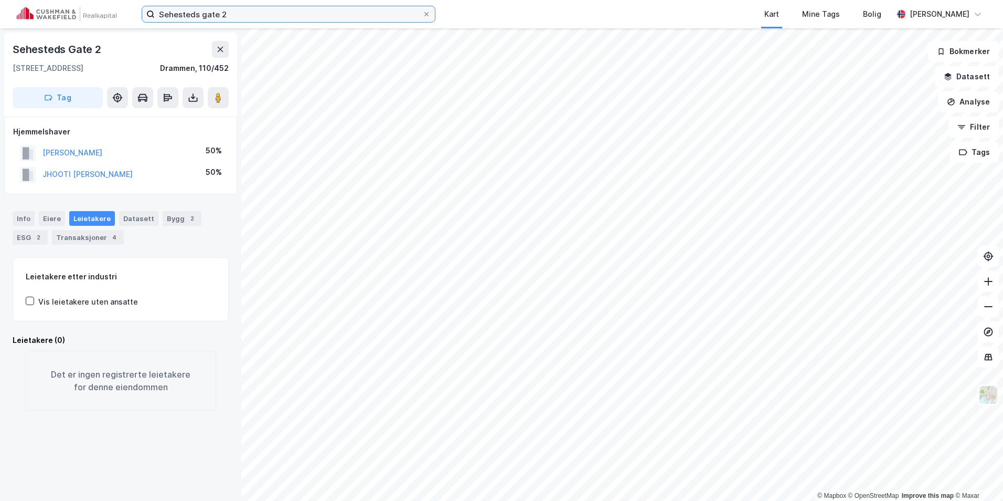
click at [262, 19] on input "Sehesteds gate 2" at bounding box center [289, 14] width 268 height 16
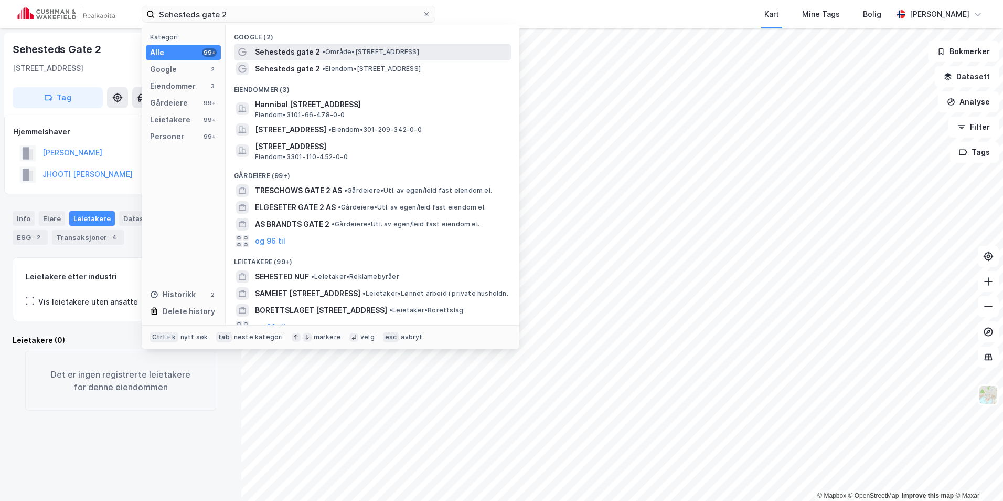
click at [306, 48] on span "Sehesteds gate 2" at bounding box center [287, 52] width 65 height 13
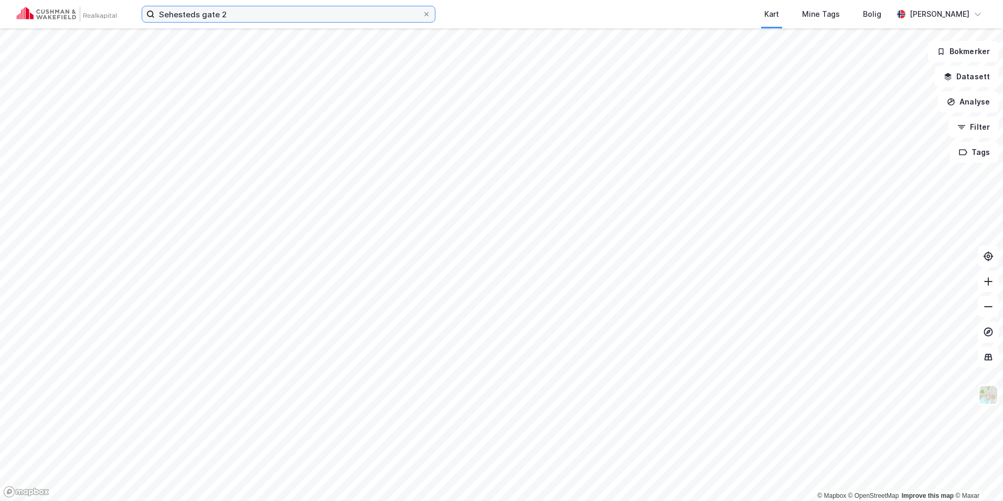
click at [246, 16] on input "Sehesteds gate 2" at bounding box center [289, 14] width 268 height 16
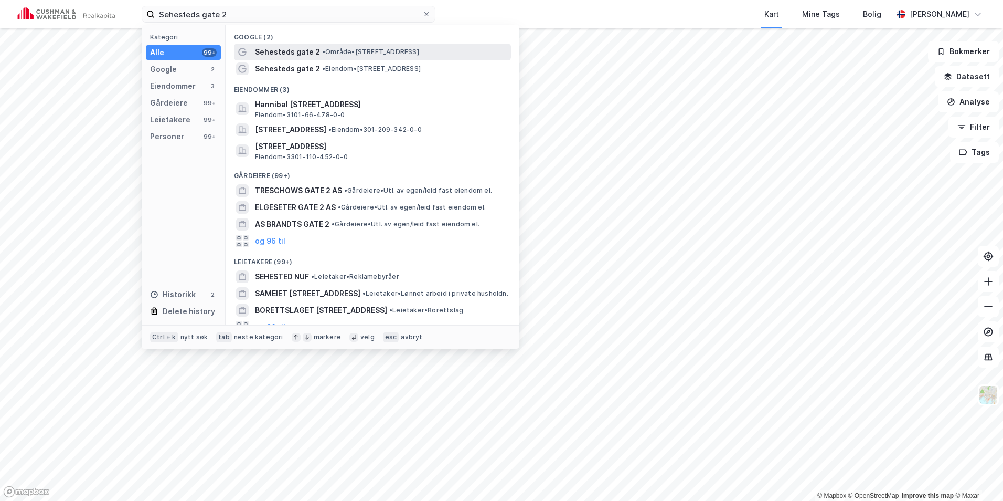
click at [285, 48] on span "Sehesteds gate 2" at bounding box center [287, 52] width 65 height 13
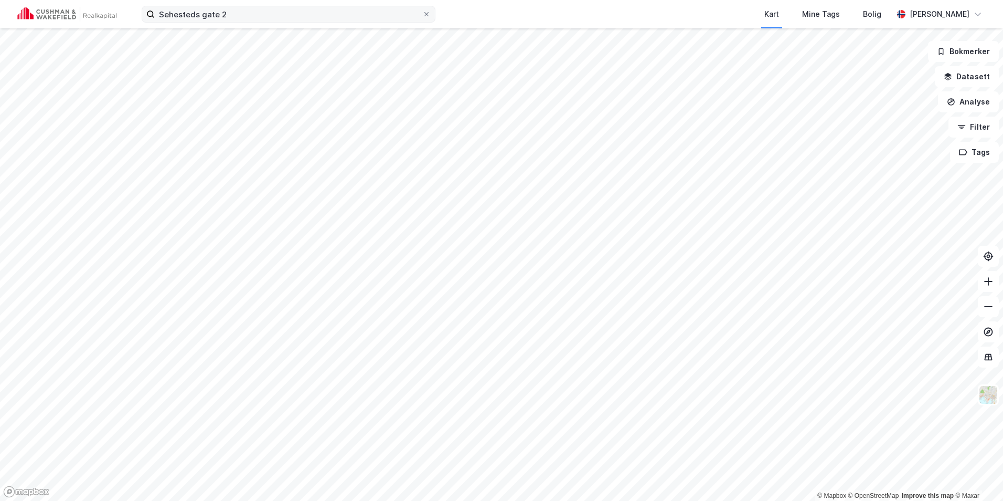
drag, startPoint x: 250, startPoint y: 5, endPoint x: 247, endPoint y: 17, distance: 12.4
click at [250, 9] on div "Sehesteds gate 2 Kart Mine Tags Bolig [PERSON_NAME]" at bounding box center [501, 14] width 1003 height 28
click at [246, 16] on input "Sehesteds gate 2" at bounding box center [289, 14] width 268 height 16
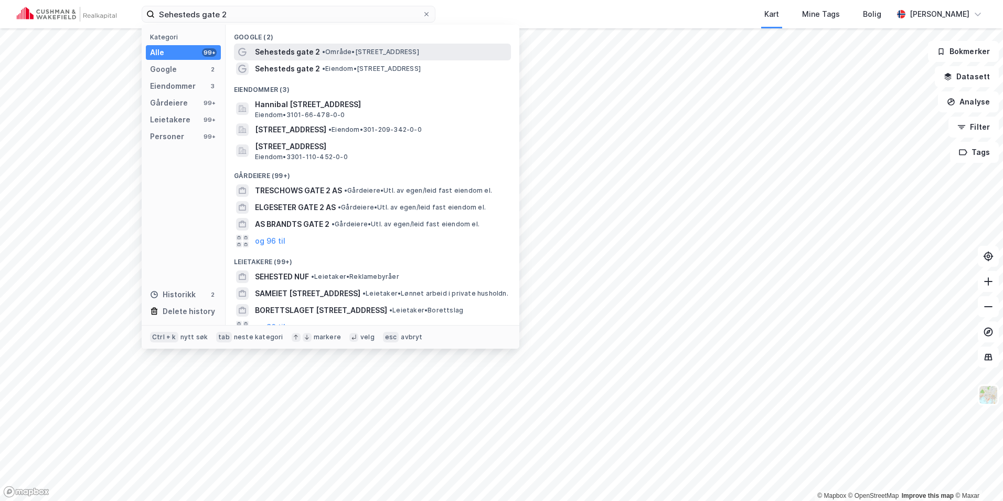
click at [274, 49] on span "Sehesteds gate 2" at bounding box center [287, 52] width 65 height 13
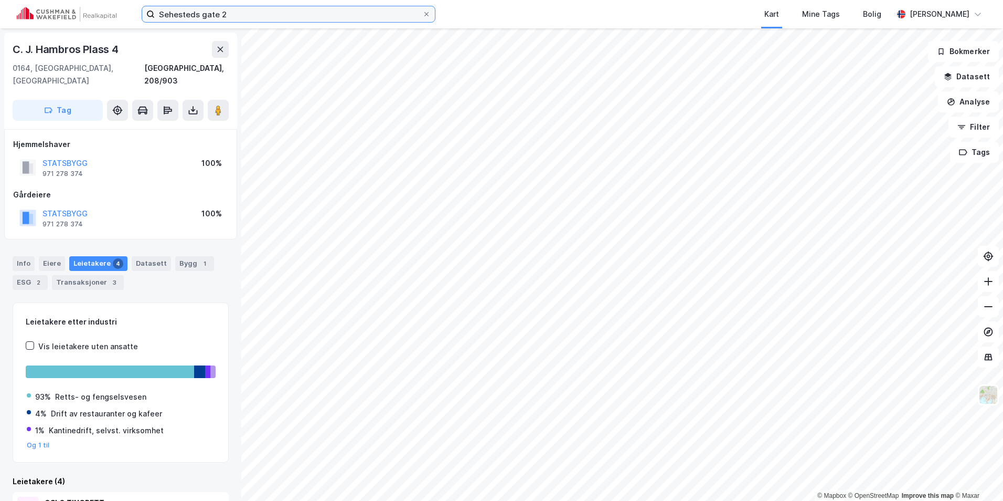
click at [248, 19] on input "Sehesteds gate 2" at bounding box center [289, 14] width 268 height 16
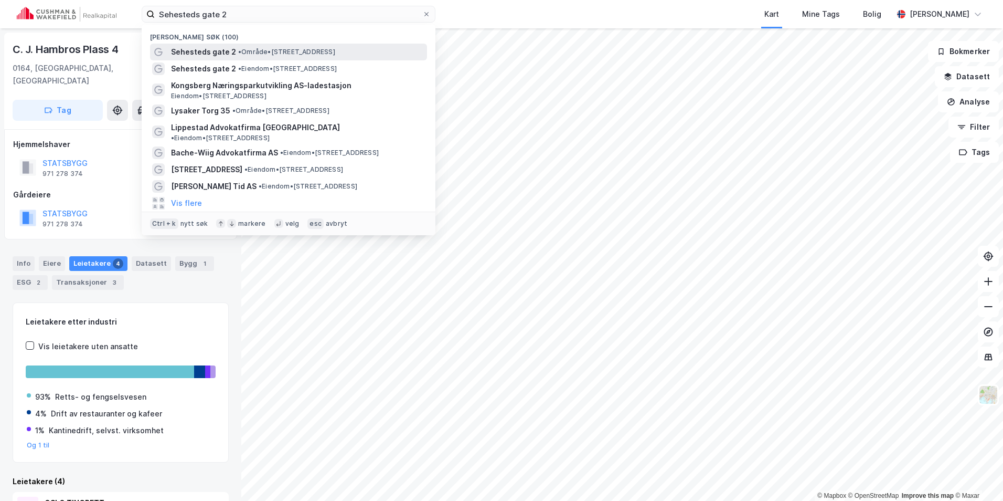
click at [241, 52] on span "•" at bounding box center [239, 52] width 3 height 8
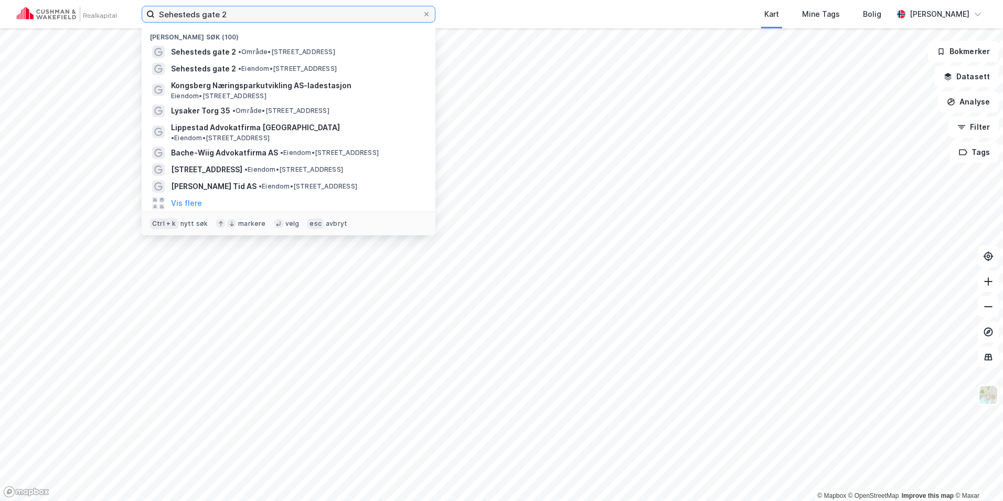
click at [250, 18] on input "Sehesteds gate 2" at bounding box center [289, 14] width 268 height 16
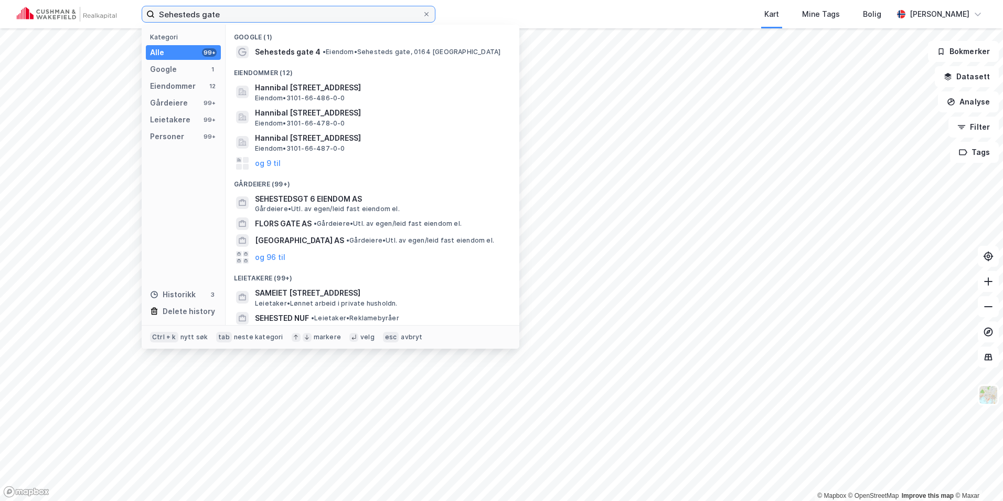
type input "Sehesteds gate 2"
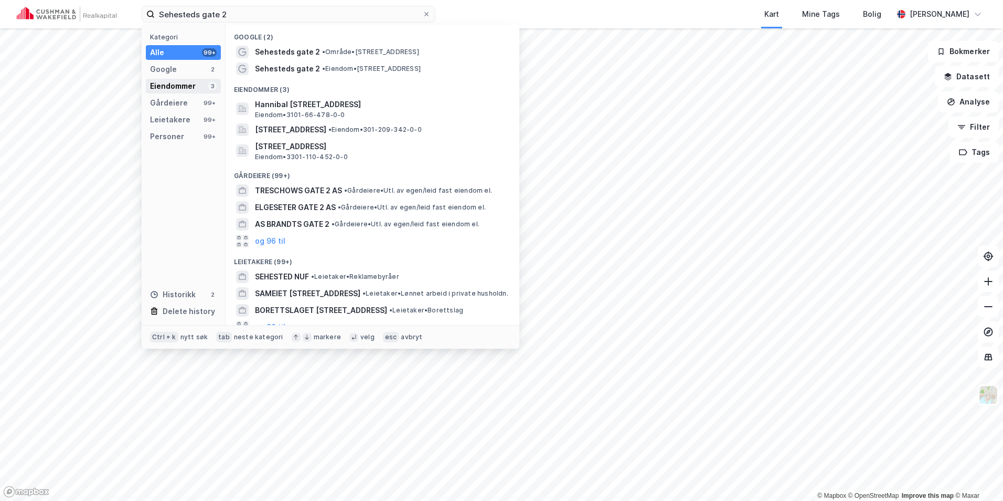
click at [184, 87] on div "Eiendommer" at bounding box center [173, 86] width 46 height 13
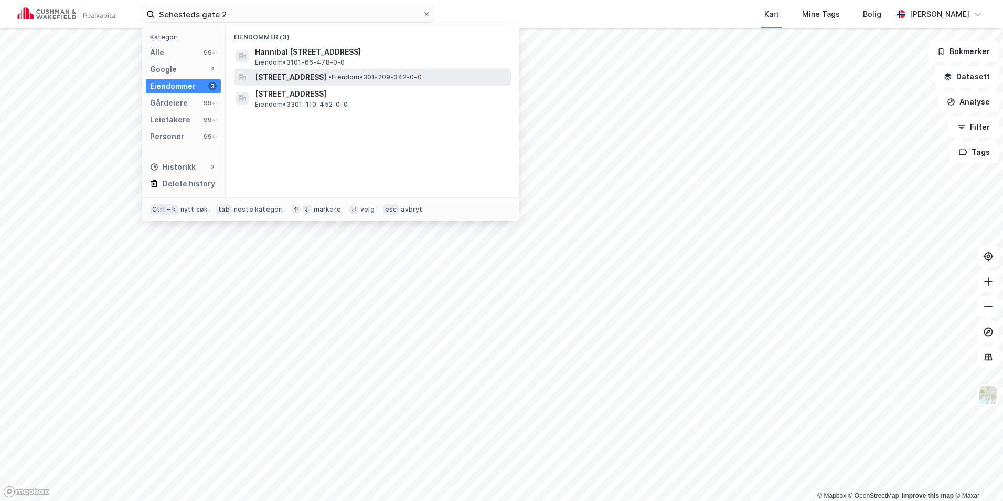
click at [326, 79] on span "[STREET_ADDRESS]" at bounding box center [290, 77] width 71 height 13
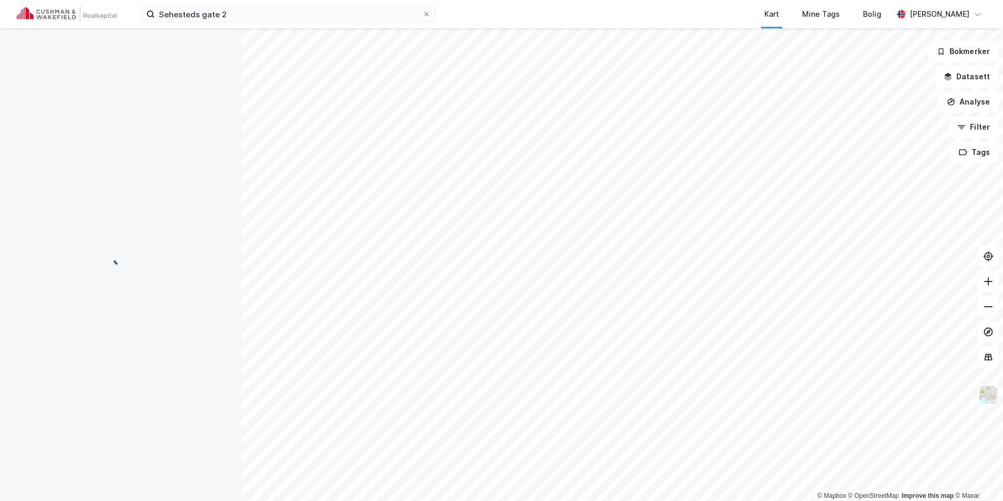
scroll to position [4, 0]
